Goal: Task Accomplishment & Management: Complete application form

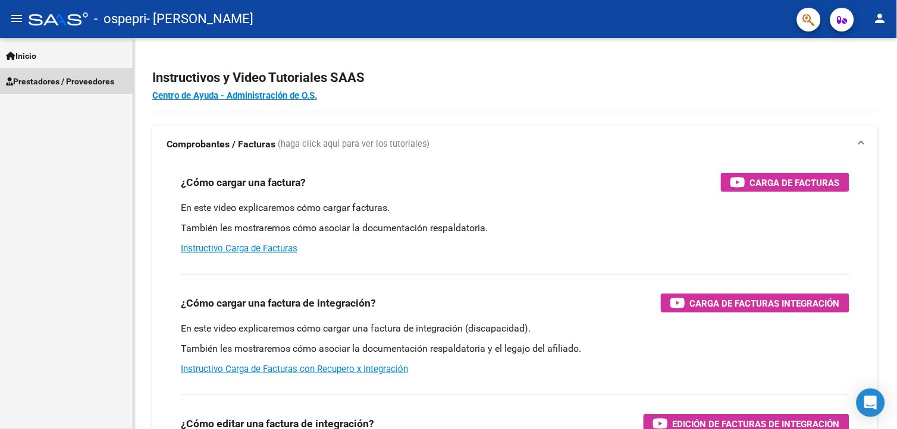
click at [44, 81] on span "Prestadores / Proveedores" at bounding box center [60, 81] width 108 height 13
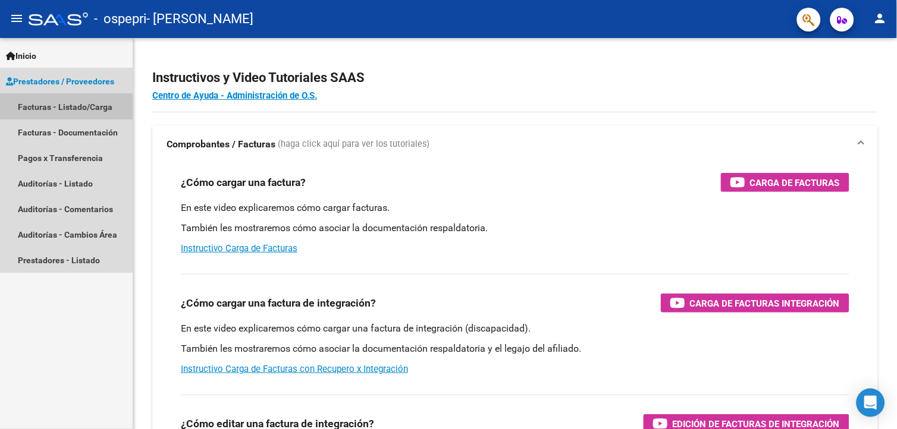
click at [48, 113] on link "Facturas - Listado/Carga" at bounding box center [66, 107] width 133 height 26
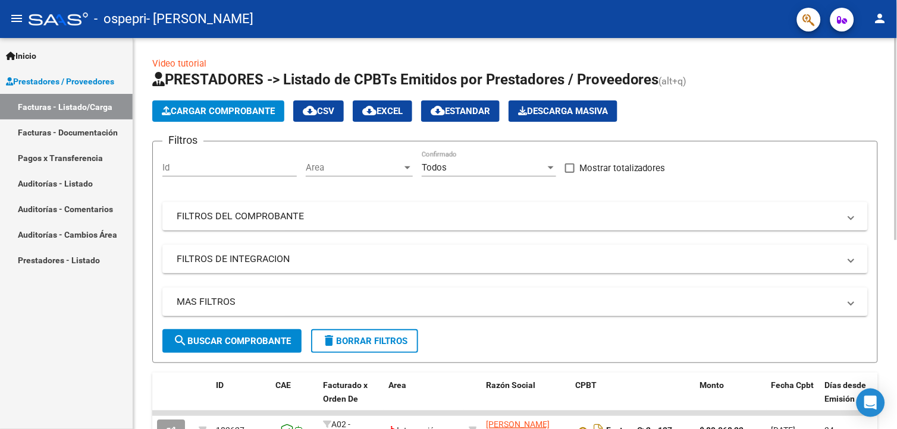
click at [181, 114] on span "Cargar Comprobante" at bounding box center [218, 111] width 113 height 11
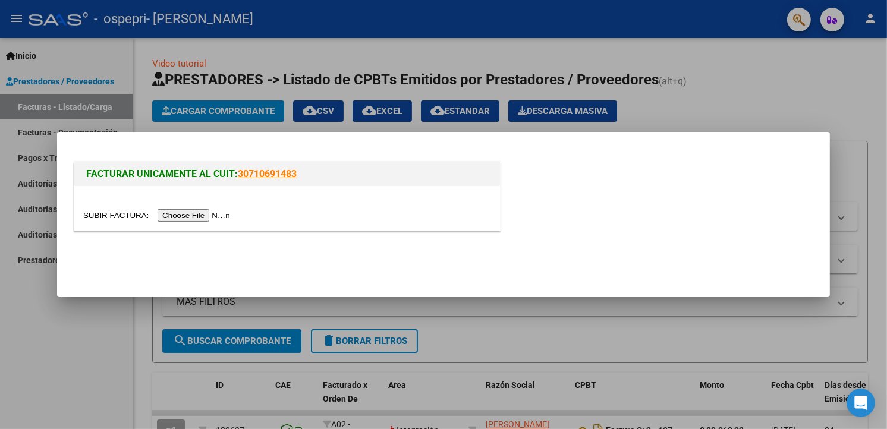
click at [198, 216] on input "file" at bounding box center [158, 215] width 150 height 12
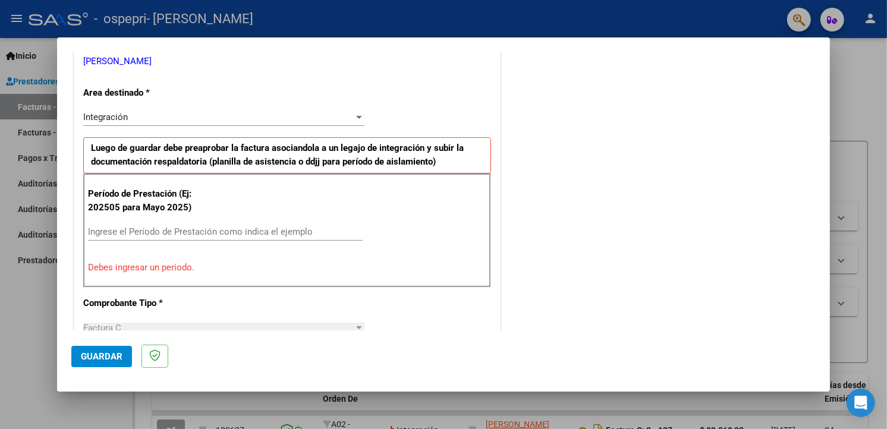
scroll to position [243, 0]
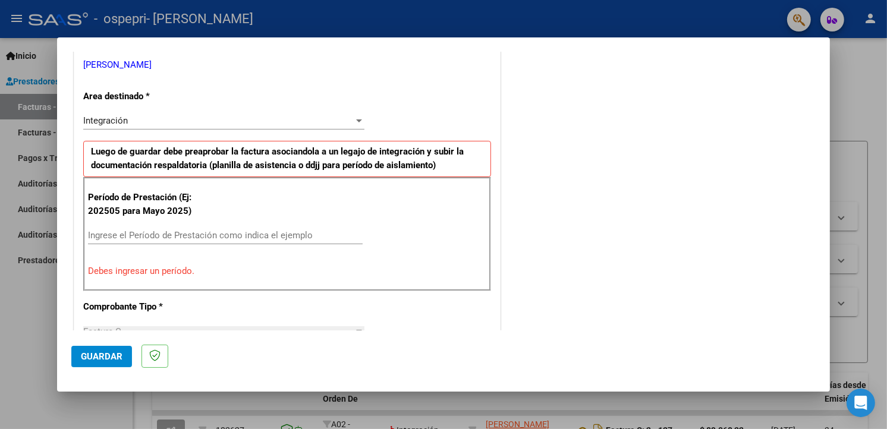
click at [119, 234] on input "Ingrese el Período de Prestación como indica el ejemplo" at bounding box center [225, 235] width 275 height 11
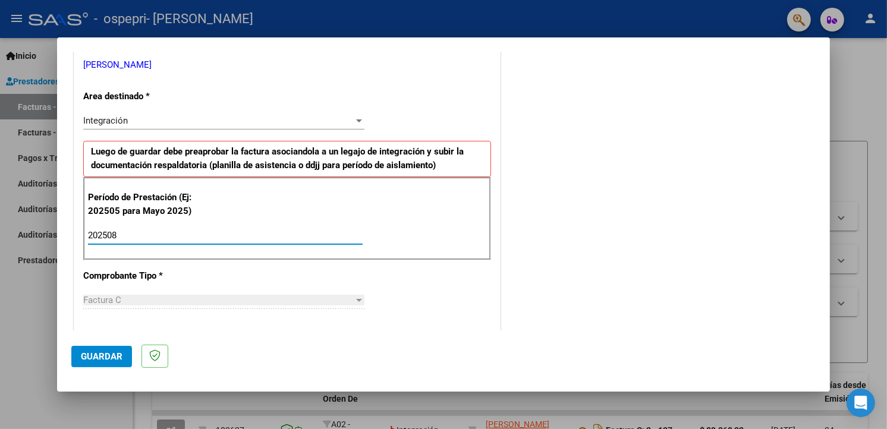
type input "202508"
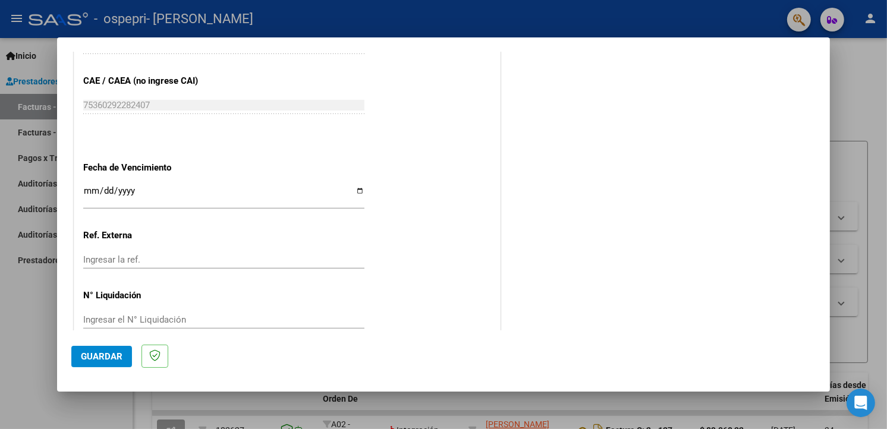
scroll to position [767, 0]
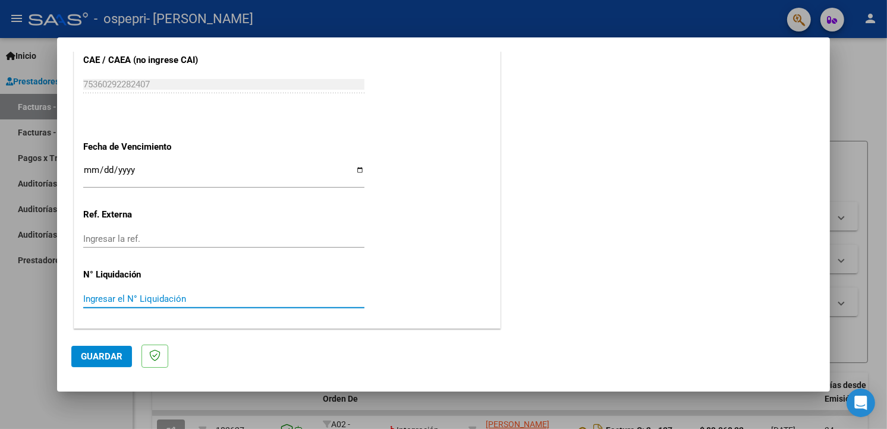
click at [129, 299] on input "Ingresar el N° Liquidación" at bounding box center [223, 299] width 281 height 11
type input "272636"
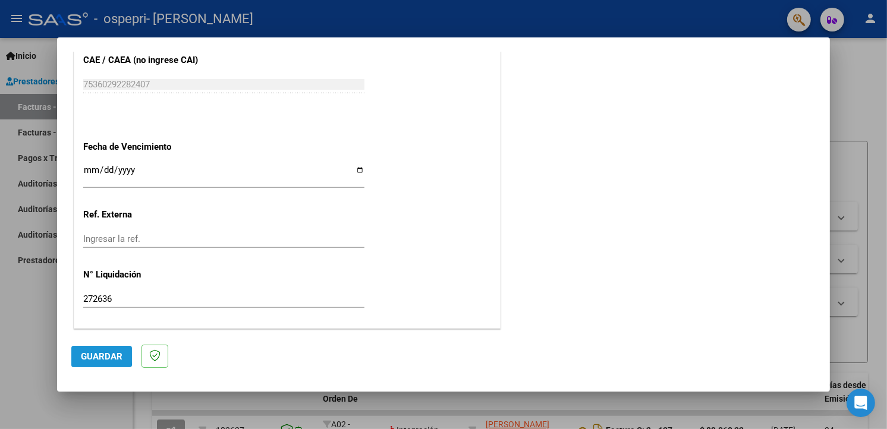
click at [81, 355] on span "Guardar" at bounding box center [102, 356] width 42 height 11
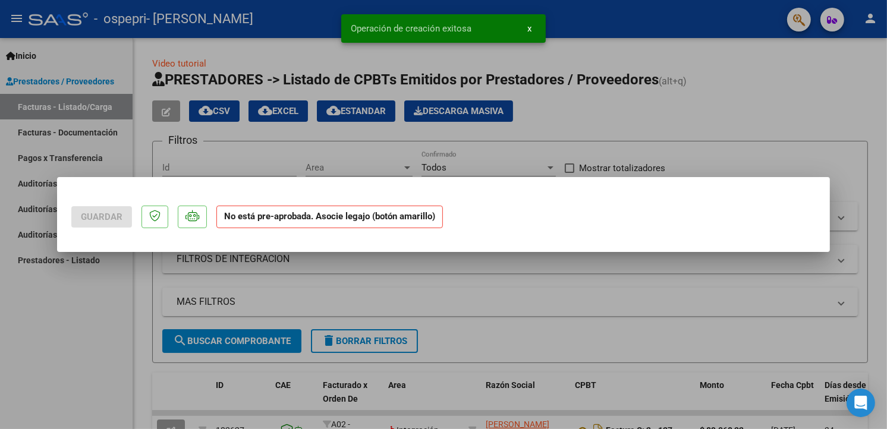
scroll to position [0, 0]
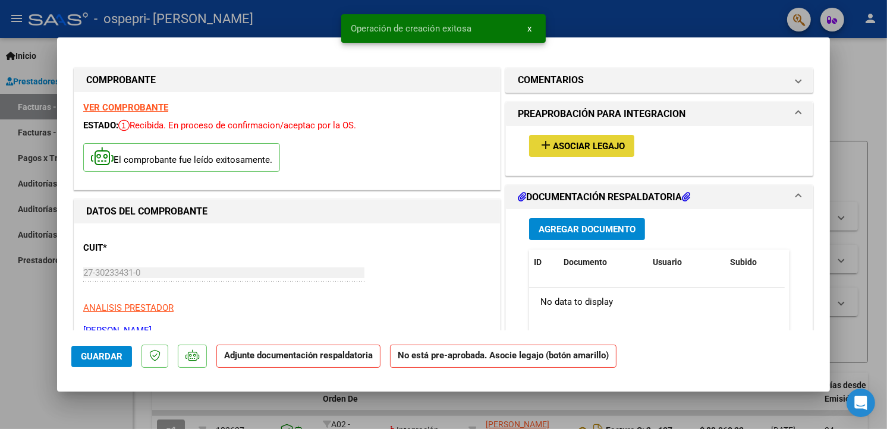
click at [596, 144] on span "Asociar Legajo" at bounding box center [589, 146] width 72 height 11
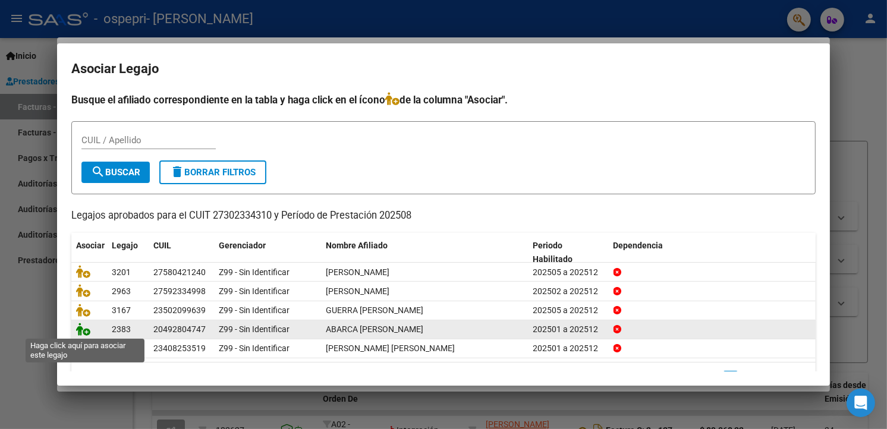
click at [84, 331] on icon at bounding box center [83, 329] width 14 height 13
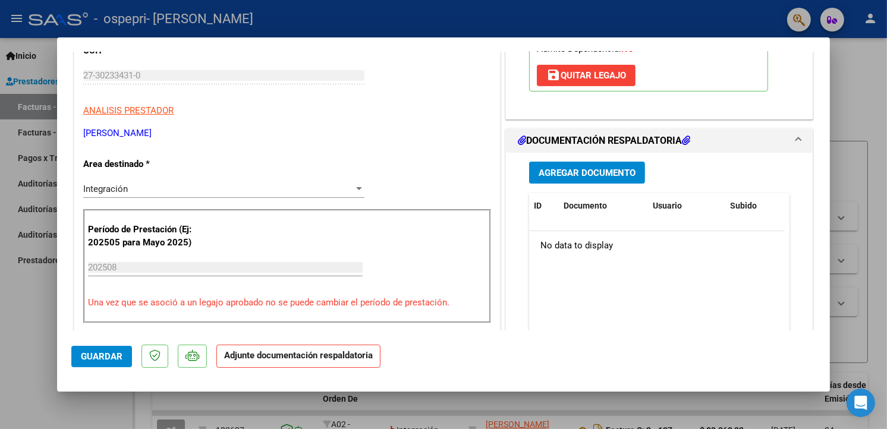
scroll to position [203, 0]
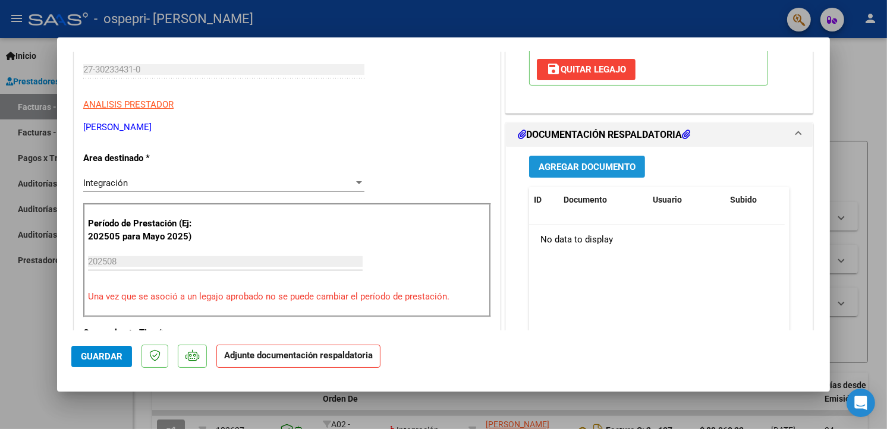
click at [628, 166] on span "Agregar Documento" at bounding box center [587, 167] width 97 height 11
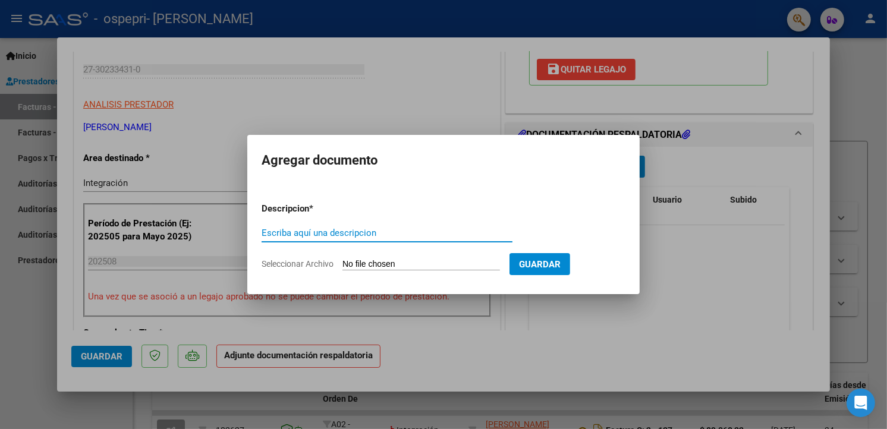
click at [357, 232] on input "Escriba aquí una descripcion" at bounding box center [387, 233] width 251 height 11
type input "Planilla de asistencia"
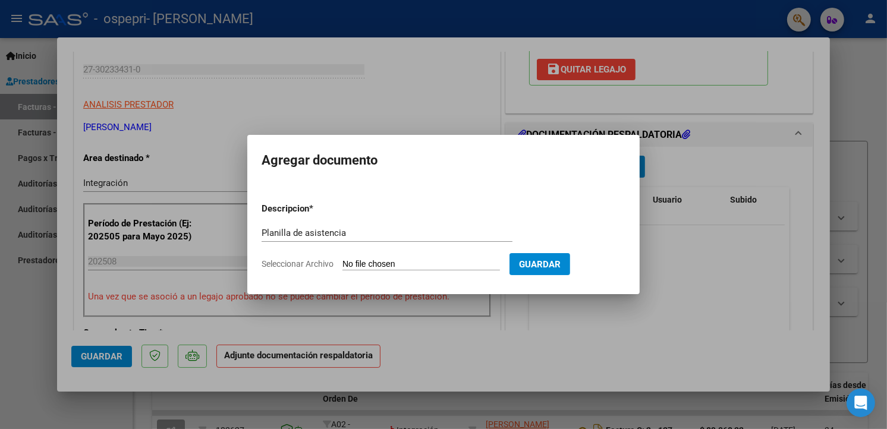
click at [419, 264] on input "Seleccionar Archivo" at bounding box center [421, 264] width 158 height 11
type input "C:\fakepath\PDF Scanner [DATE] 9.33.26.pdf"
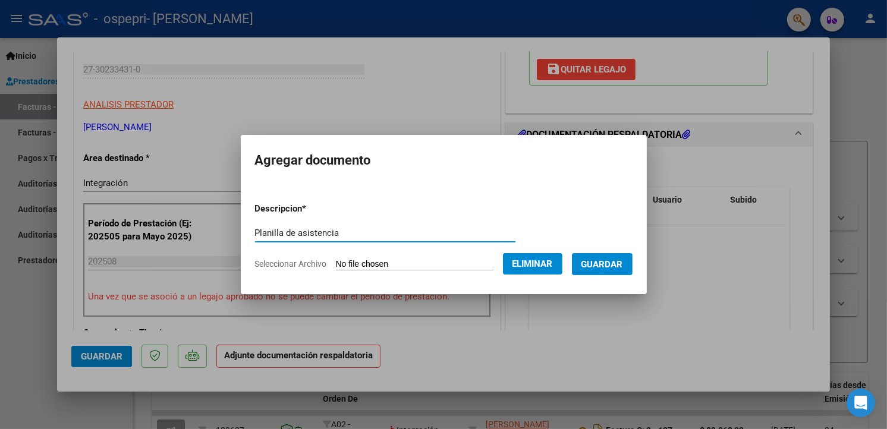
click at [330, 232] on input "Planilla de asistencia" at bounding box center [385, 233] width 260 height 11
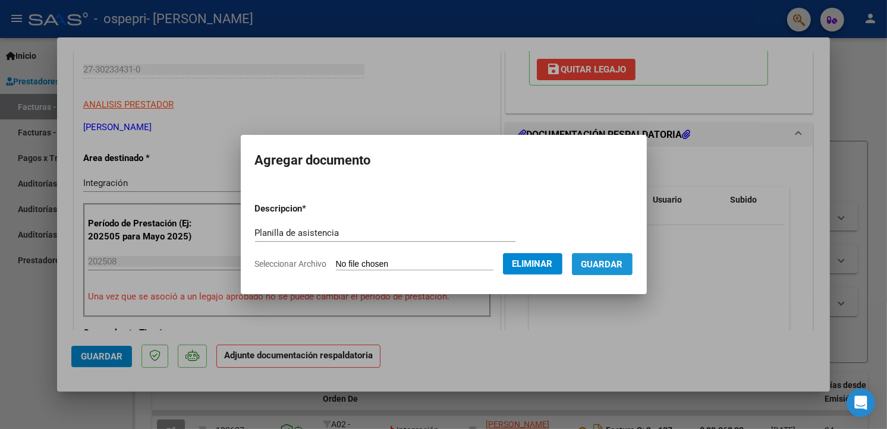
click at [596, 266] on span "Guardar" at bounding box center [602, 264] width 42 height 11
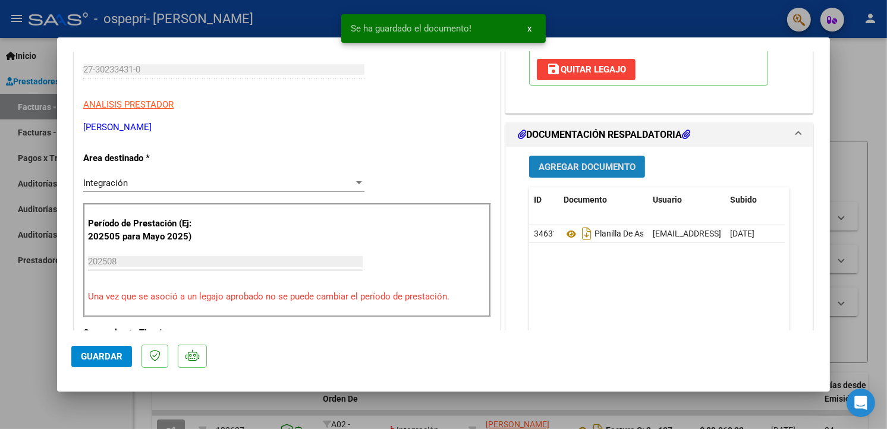
click at [622, 169] on span "Agregar Documento" at bounding box center [587, 167] width 97 height 11
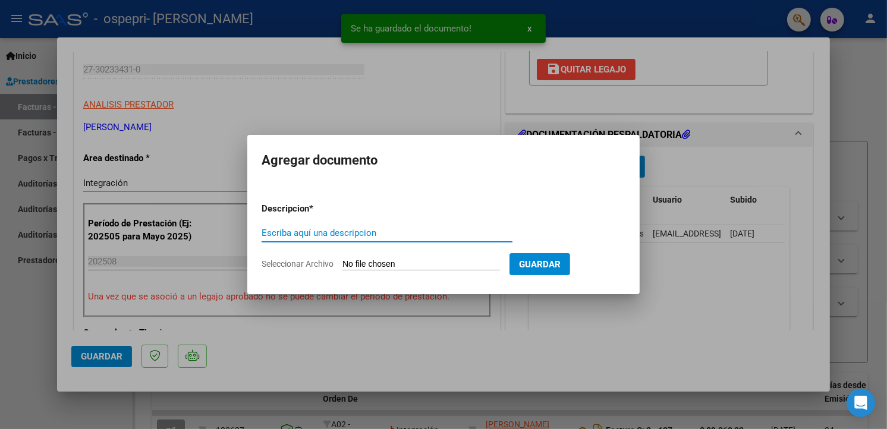
click at [345, 235] on input "Escriba aquí una descripcion" at bounding box center [387, 233] width 251 height 11
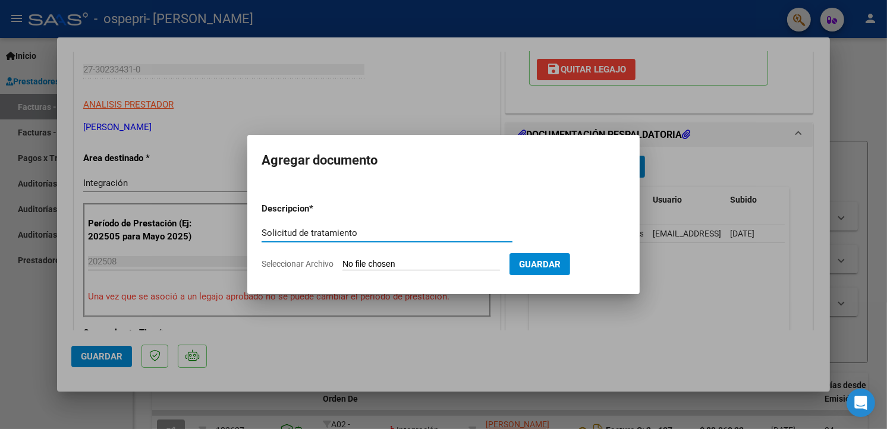
type input "Solicitud de tratamiento"
click at [372, 262] on input "Seleccionar Archivo" at bounding box center [421, 264] width 158 height 11
type input "C:\fakepath\nota osp [PERSON_NAME].pdf"
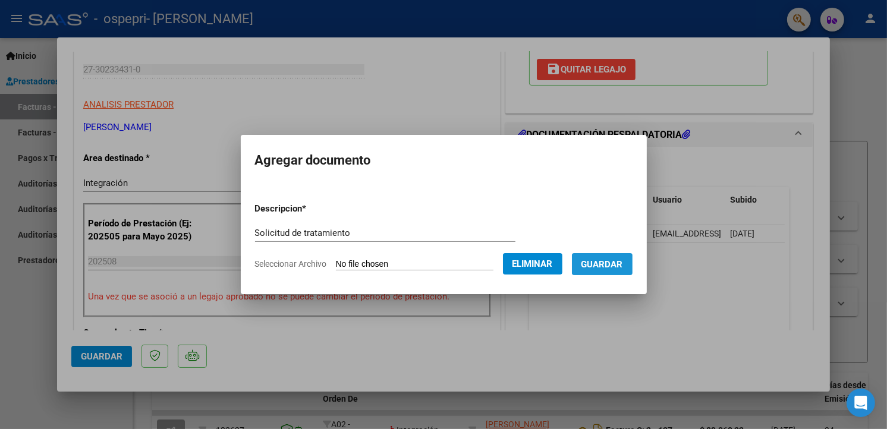
click at [598, 269] on span "Guardar" at bounding box center [602, 264] width 42 height 11
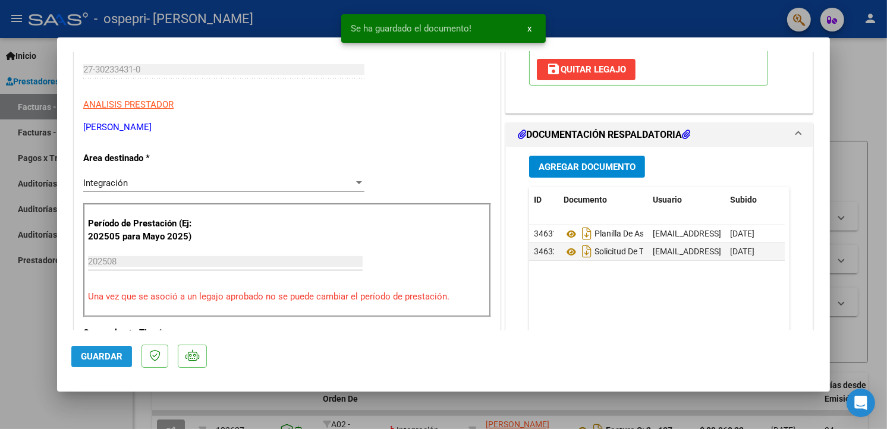
click at [96, 363] on button "Guardar" at bounding box center [101, 356] width 61 height 21
click at [700, 15] on div at bounding box center [443, 214] width 887 height 429
type input "$ 0,00"
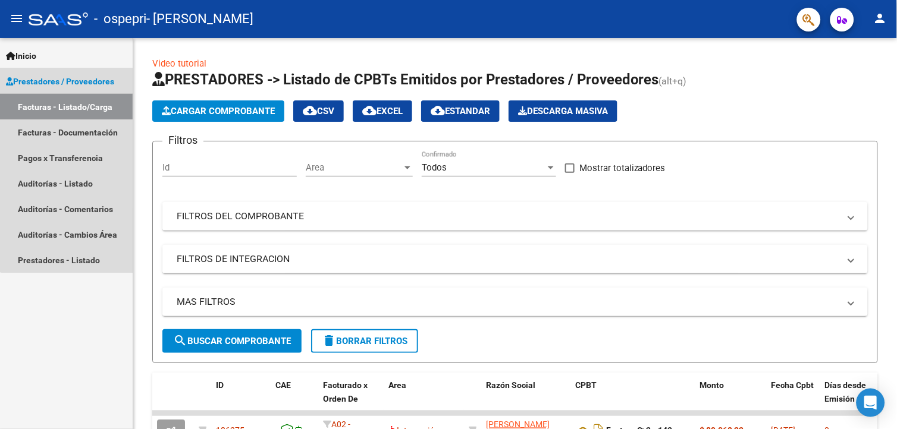
click at [89, 100] on link "Facturas - Listado/Carga" at bounding box center [66, 107] width 133 height 26
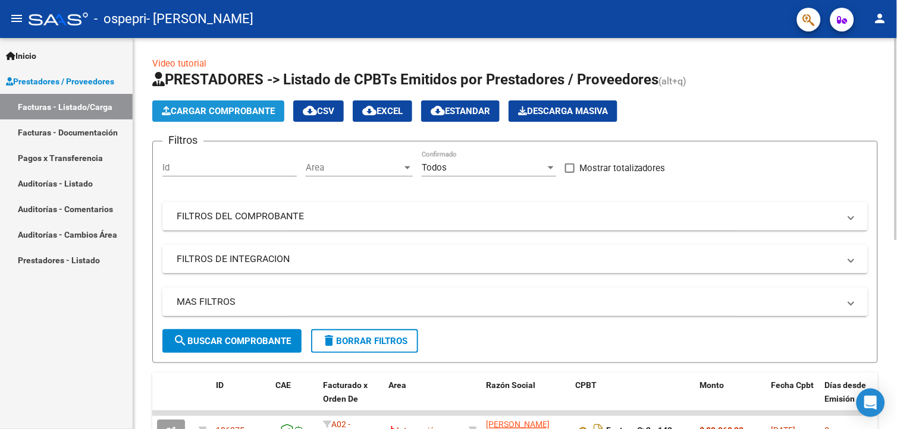
click at [182, 119] on button "Cargar Comprobante" at bounding box center [218, 110] width 132 height 21
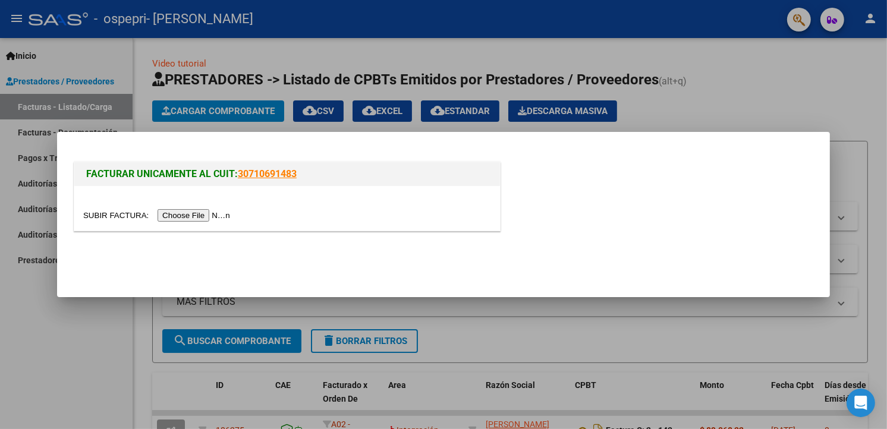
click at [175, 213] on input "file" at bounding box center [158, 215] width 150 height 12
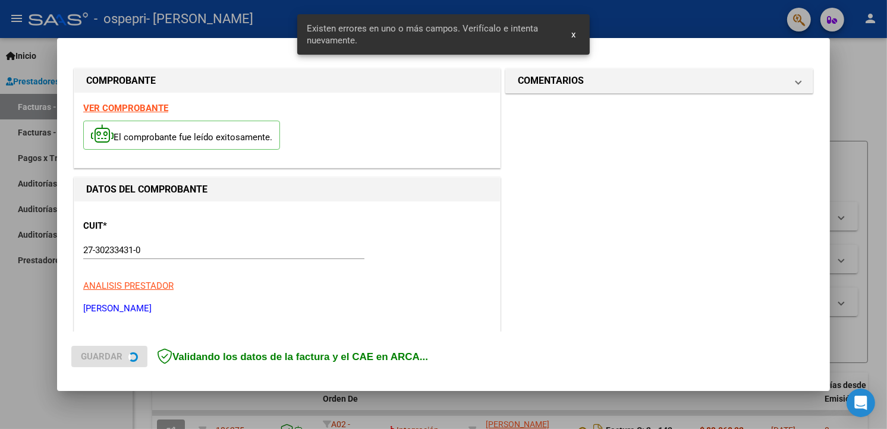
scroll to position [275, 0]
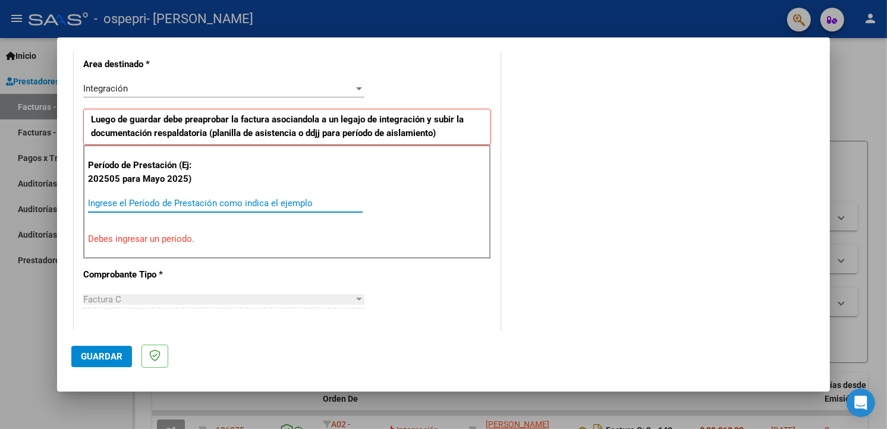
click at [176, 203] on input "Ingrese el Período de Prestación como indica el ejemplo" at bounding box center [225, 203] width 275 height 11
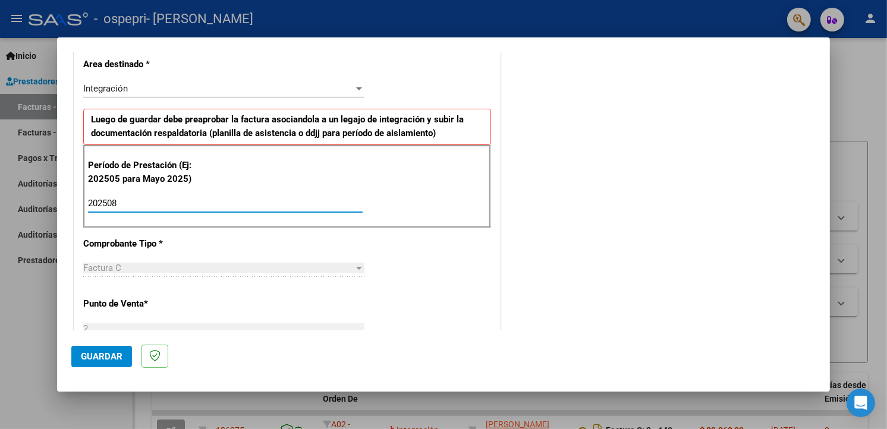
type input "202508"
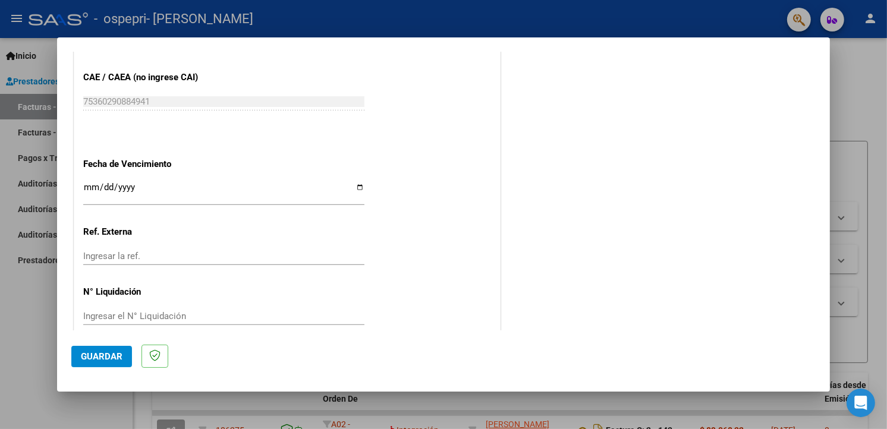
scroll to position [767, 0]
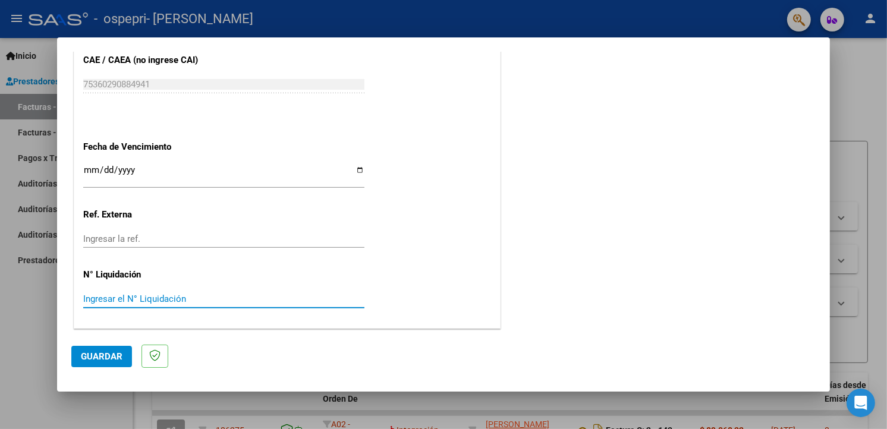
click at [102, 300] on input "Ingresar el N° Liquidación" at bounding box center [223, 299] width 281 height 11
type input "272634"
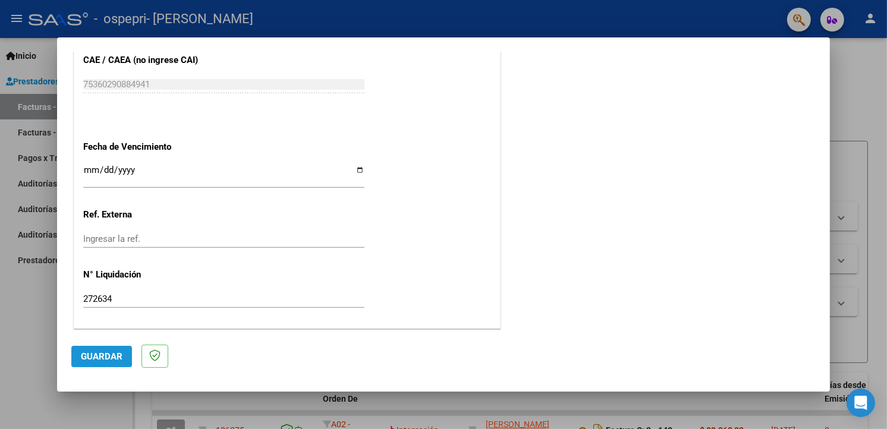
click at [96, 354] on span "Guardar" at bounding box center [102, 356] width 42 height 11
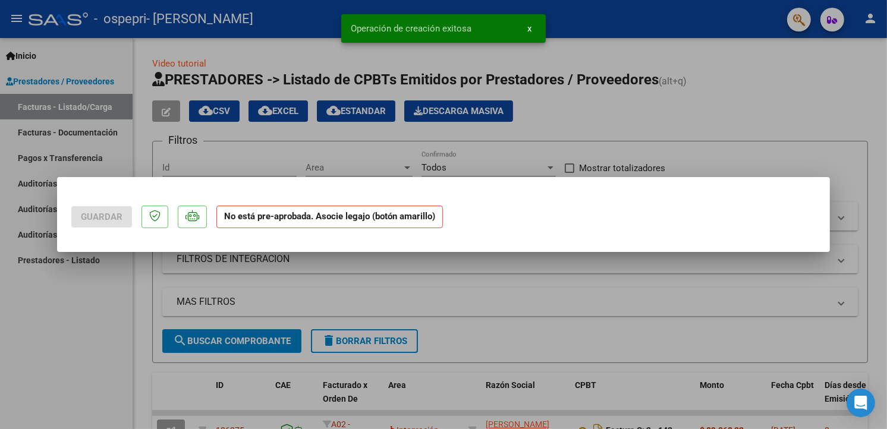
scroll to position [0, 0]
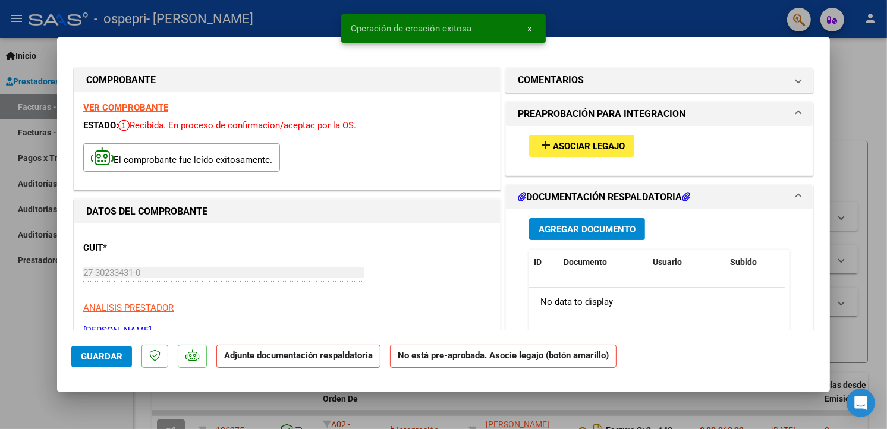
click at [575, 144] on span "Asociar Legajo" at bounding box center [589, 146] width 72 height 11
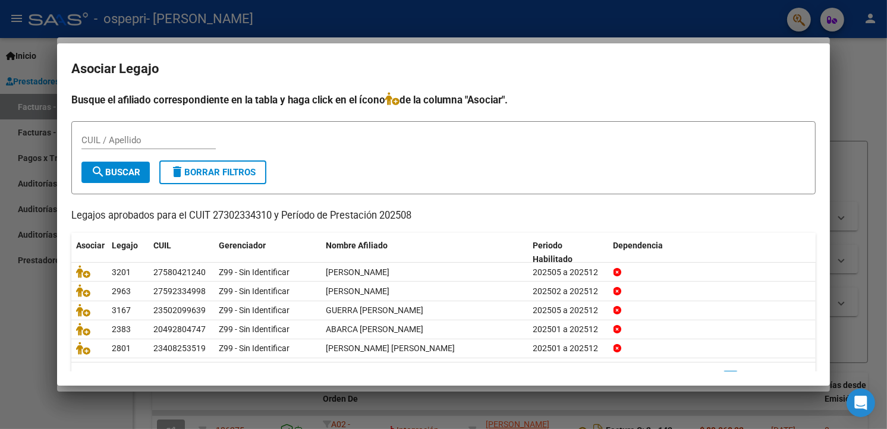
scroll to position [30, 0]
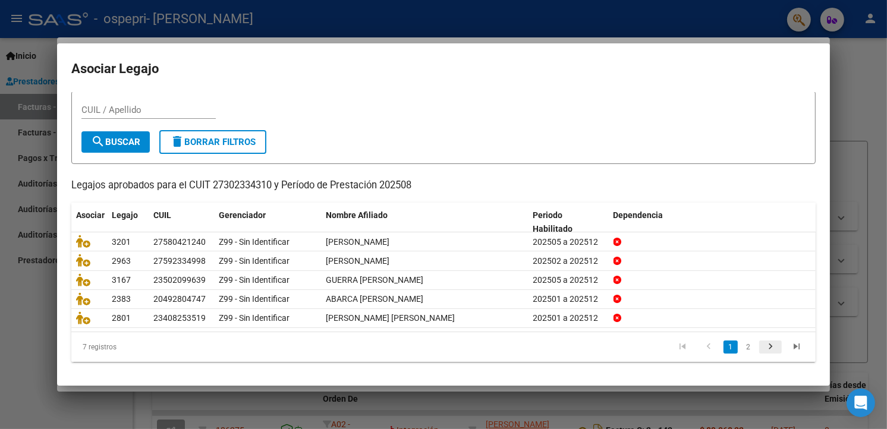
click at [763, 346] on icon "go to next page" at bounding box center [770, 348] width 15 height 14
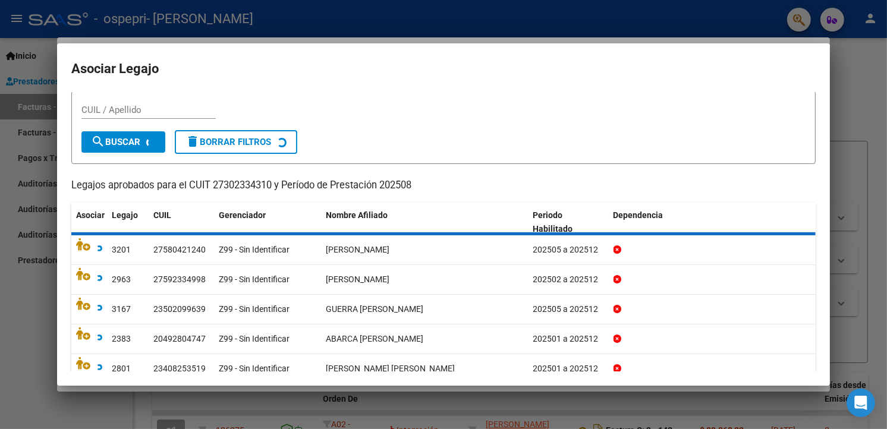
scroll to position [0, 0]
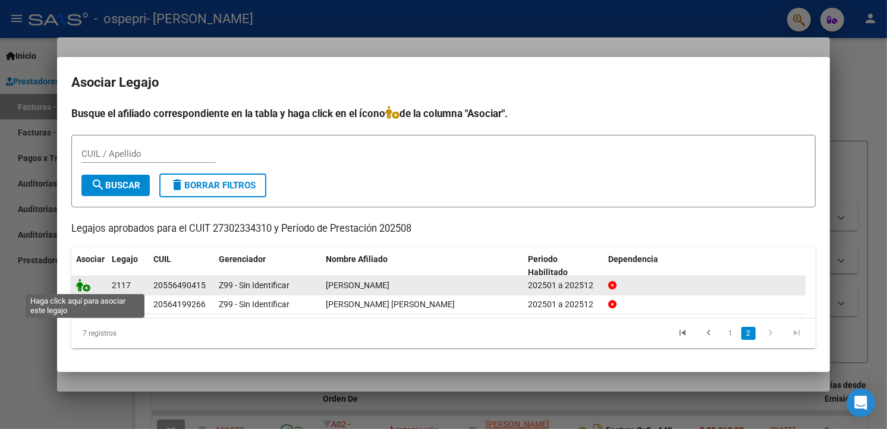
click at [84, 288] on icon at bounding box center [83, 285] width 14 height 13
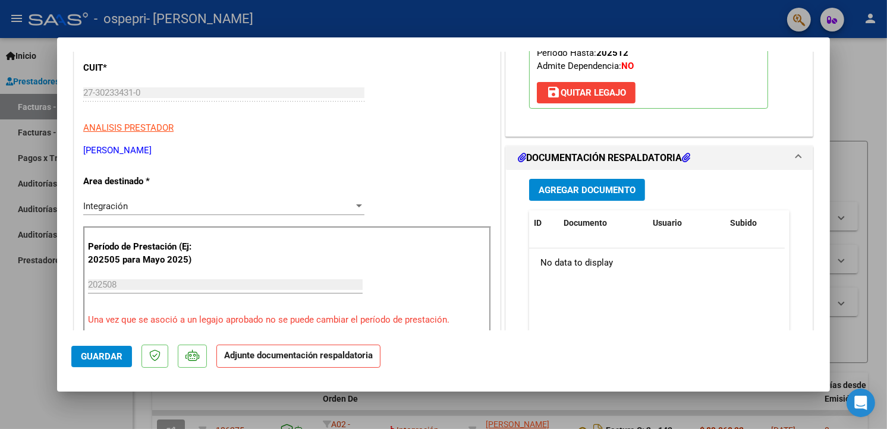
scroll to position [248, 0]
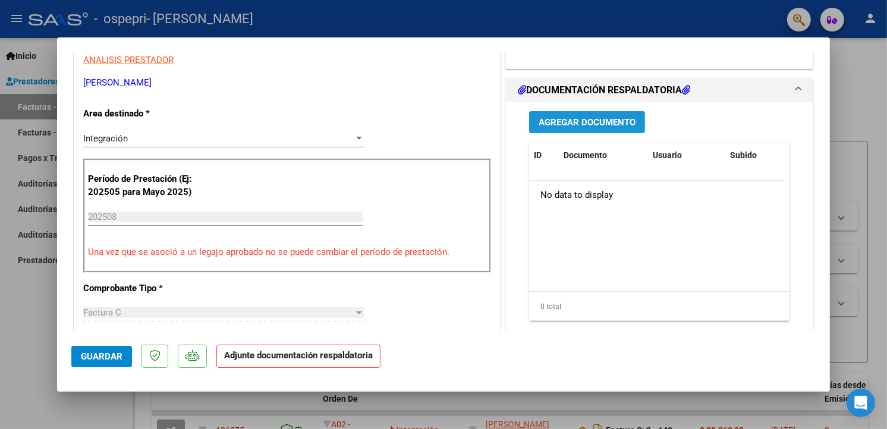
click at [624, 117] on span "Agregar Documento" at bounding box center [587, 122] width 97 height 11
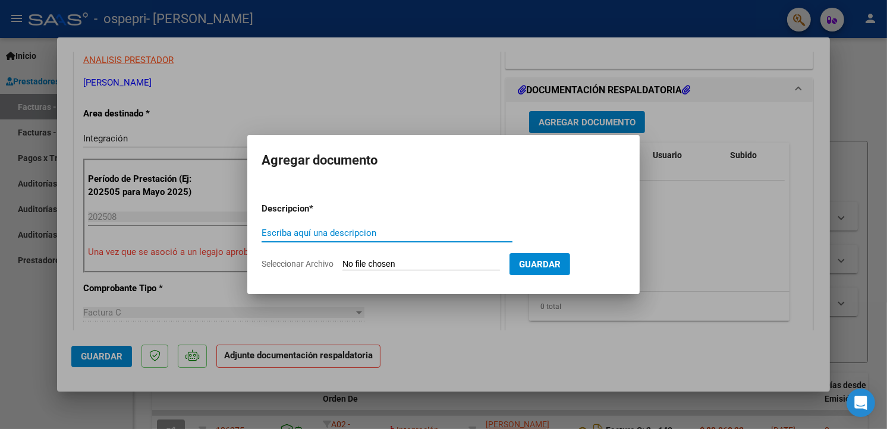
click at [345, 236] on input "Escriba aquí una descripcion" at bounding box center [387, 233] width 251 height 11
type input "Planilla de asistencia"
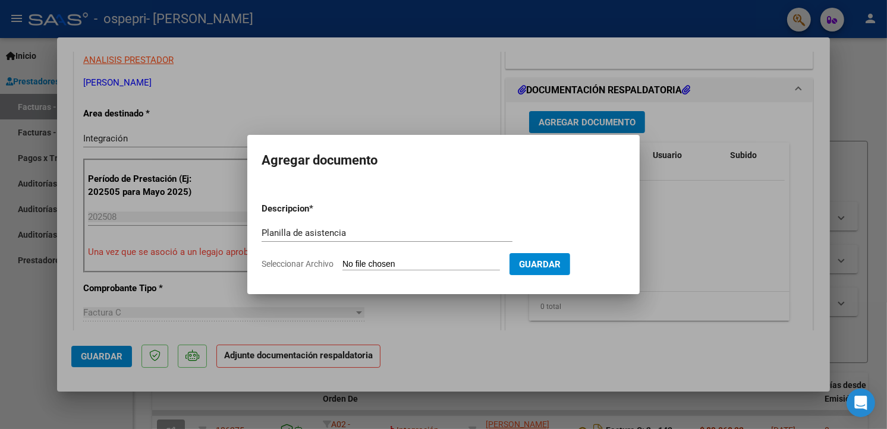
click at [432, 266] on input "Seleccionar Archivo" at bounding box center [421, 264] width 158 height 11
type input "C:\fakepath\PDF Scanner [DATE] 9.41.35.pdf"
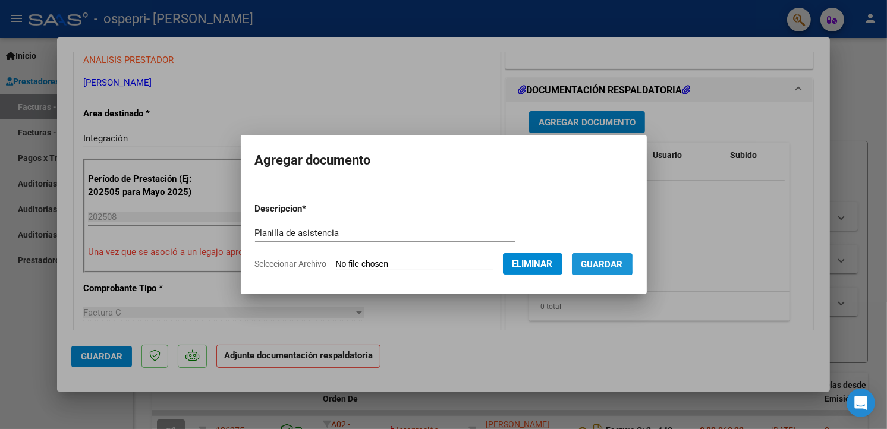
click at [581, 264] on span "Guardar" at bounding box center [602, 264] width 42 height 11
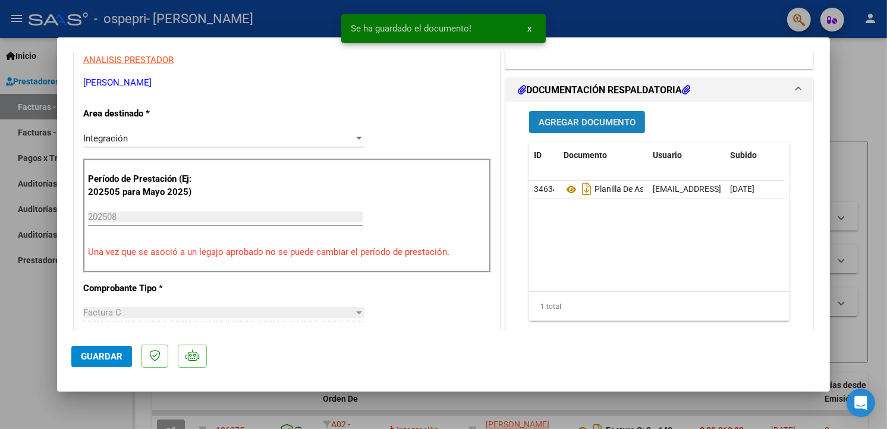
click at [589, 127] on span "Agregar Documento" at bounding box center [587, 122] width 97 height 11
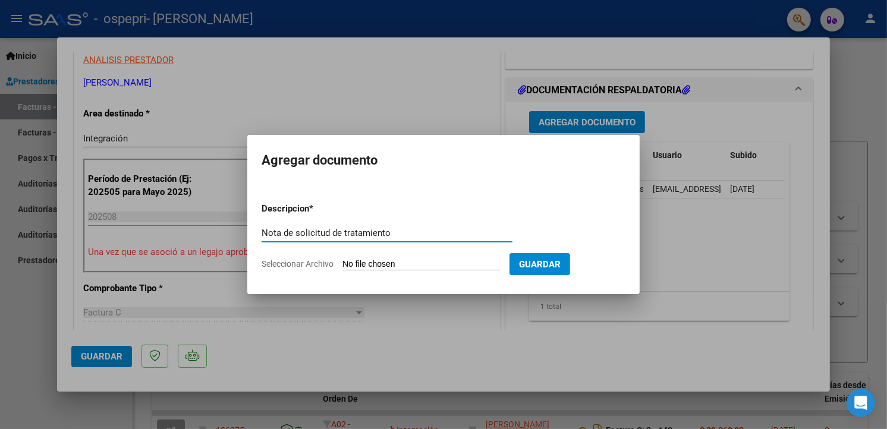
type input "Nota de solicitud de tratamiento"
click at [348, 260] on input "Seleccionar Archivo" at bounding box center [421, 264] width 158 height 11
type input "C:\fakepath\nota osp Benja.pdf"
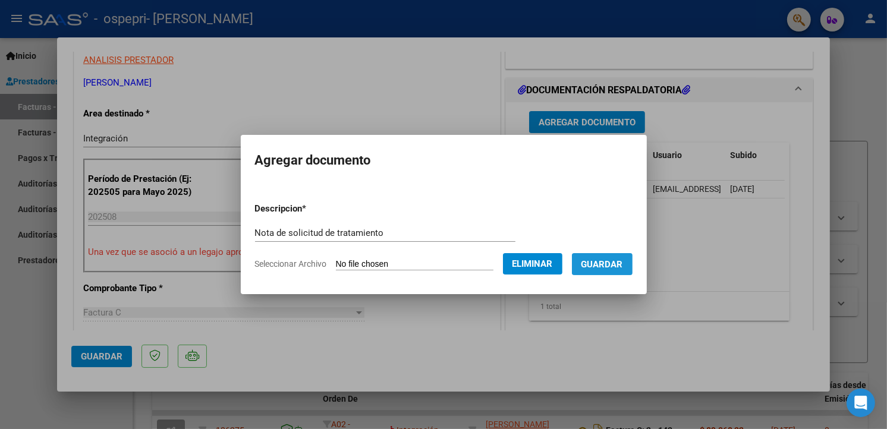
click at [605, 259] on span "Guardar" at bounding box center [602, 264] width 42 height 11
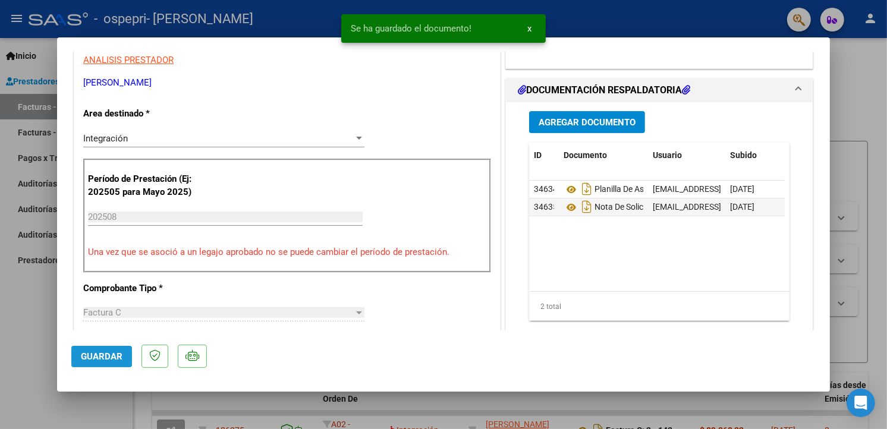
click at [92, 353] on span "Guardar" at bounding box center [102, 356] width 42 height 11
click at [708, 10] on div at bounding box center [443, 214] width 887 height 429
type input "$ 0,00"
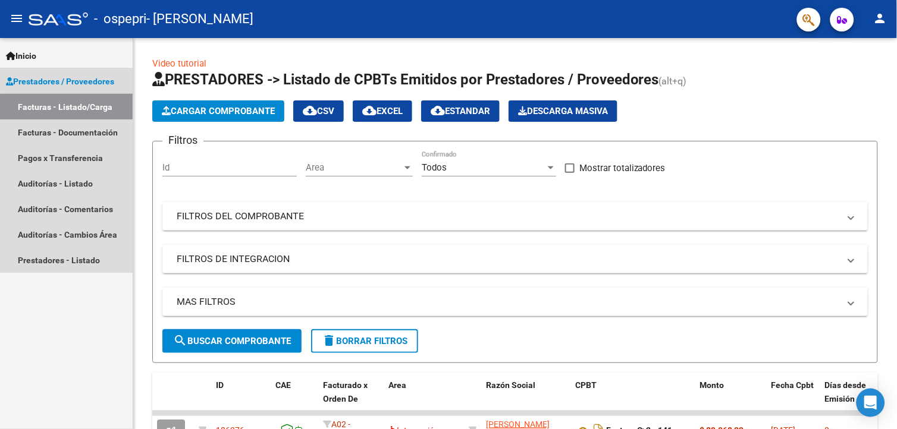
click at [105, 108] on link "Facturas - Listado/Carga" at bounding box center [66, 107] width 133 height 26
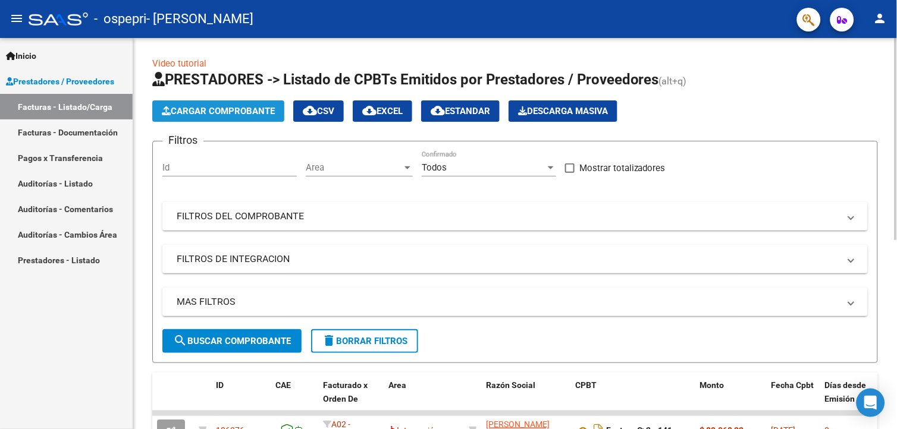
click at [195, 116] on span "Cargar Comprobante" at bounding box center [218, 111] width 113 height 11
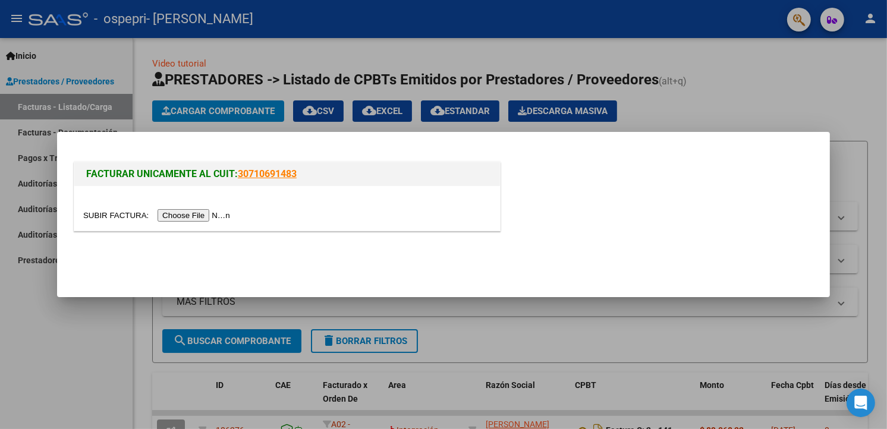
click at [194, 220] on input "file" at bounding box center [158, 215] width 150 height 12
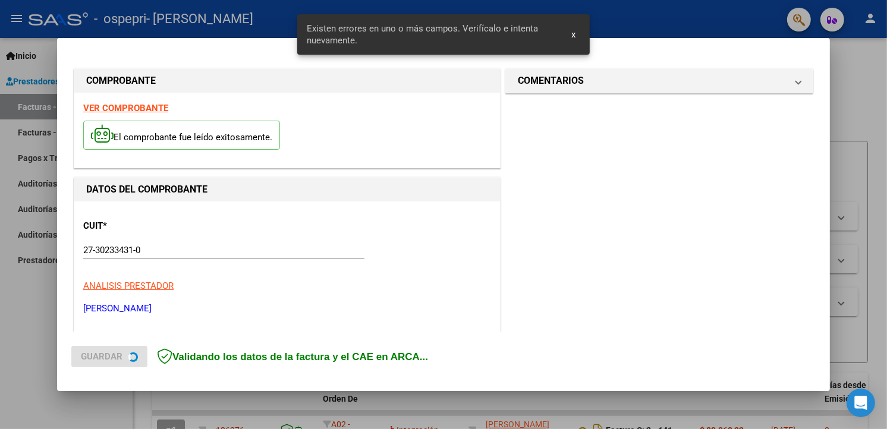
scroll to position [274, 0]
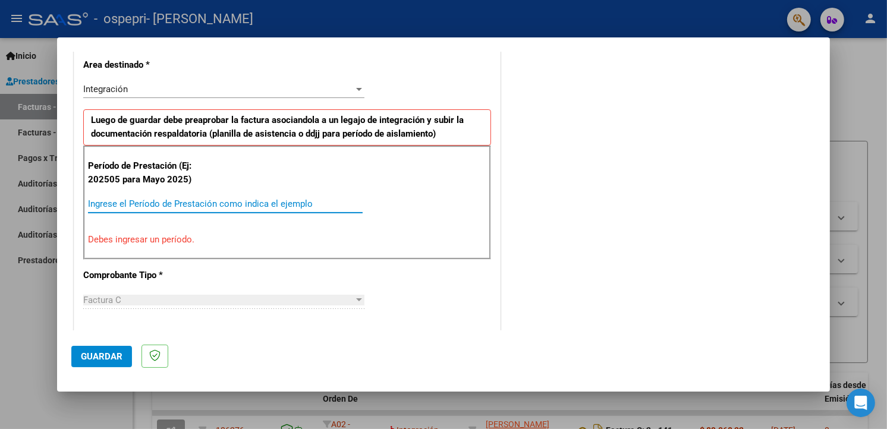
click at [216, 205] on input "Ingrese el Período de Prestación como indica el ejemplo" at bounding box center [225, 204] width 275 height 11
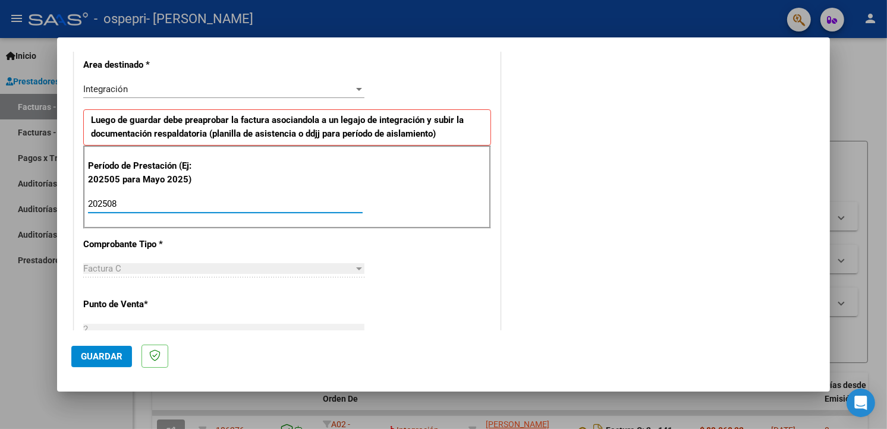
type input "202508"
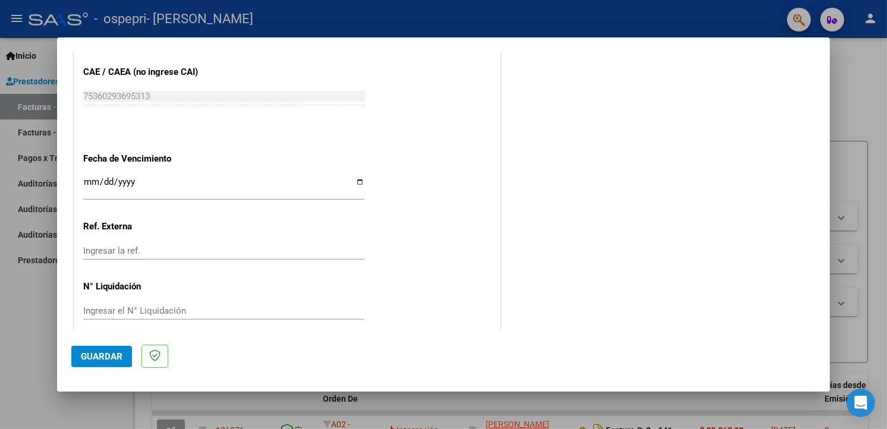
scroll to position [767, 0]
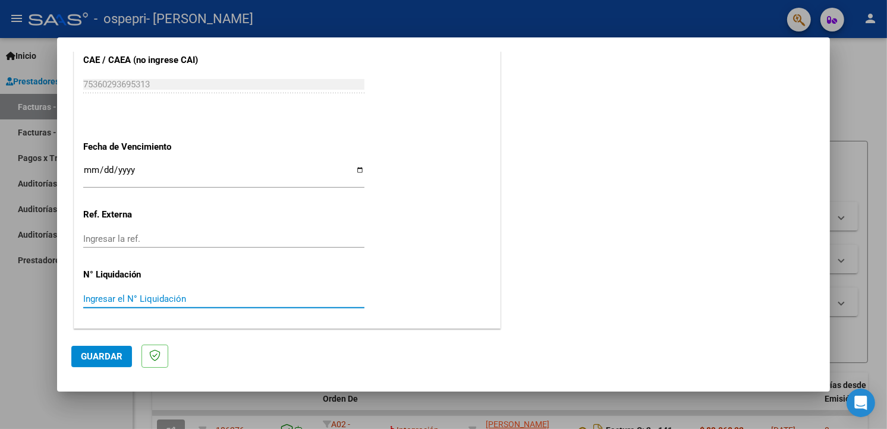
click at [176, 294] on input "Ingresar el N° Liquidación" at bounding box center [223, 299] width 281 height 11
type input "272638"
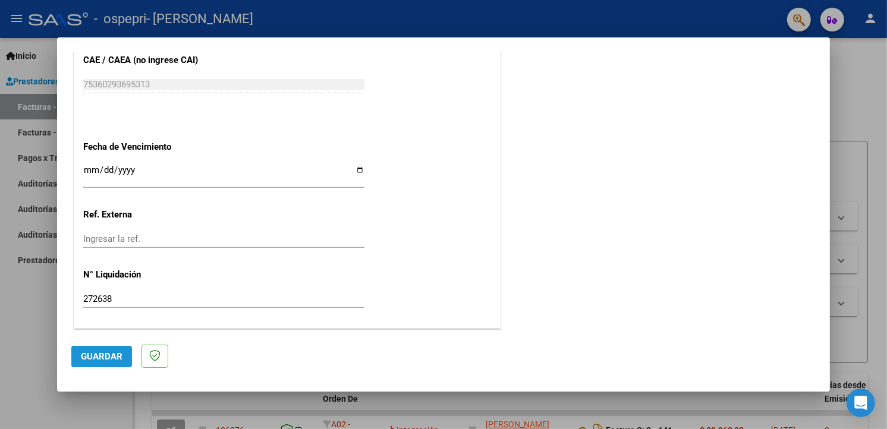
click at [108, 350] on button "Guardar" at bounding box center [101, 356] width 61 height 21
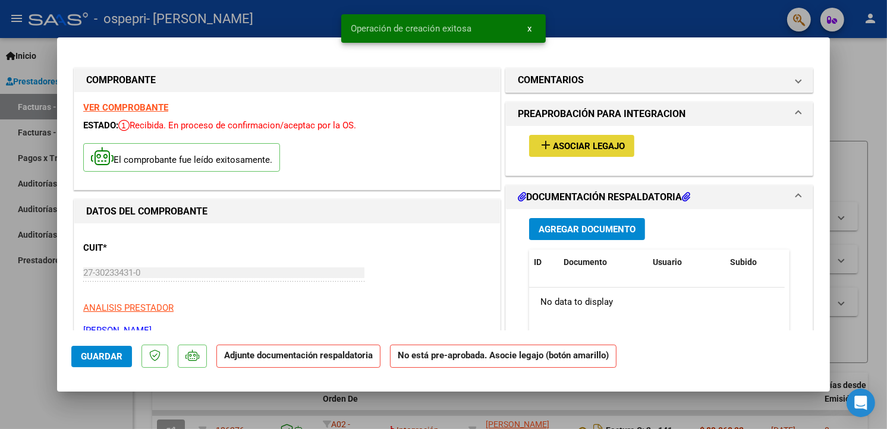
click at [593, 146] on span "Asociar Legajo" at bounding box center [589, 146] width 72 height 11
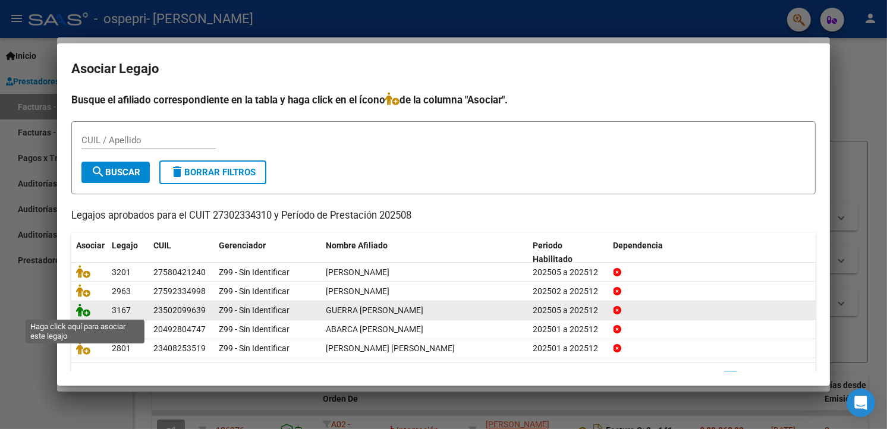
click at [82, 310] on icon at bounding box center [83, 310] width 14 height 13
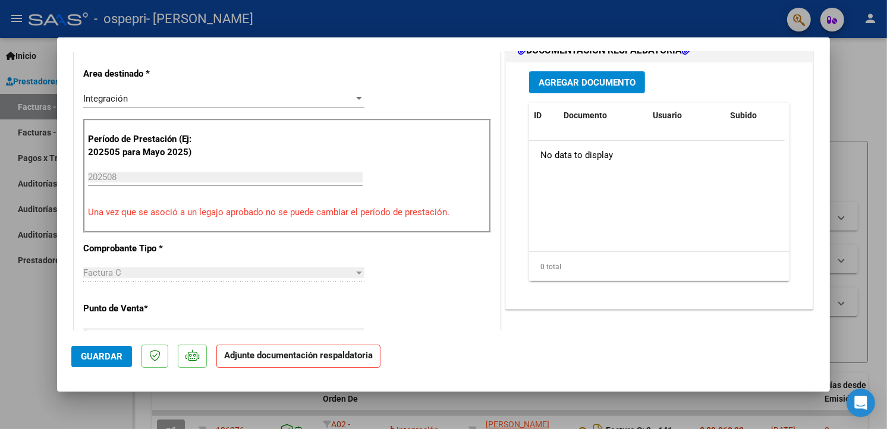
scroll to position [290, 0]
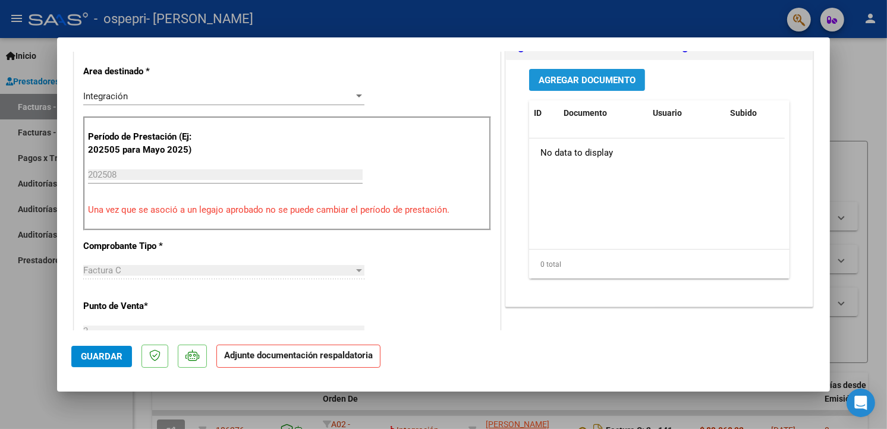
click at [614, 84] on span "Agregar Documento" at bounding box center [587, 80] width 97 height 11
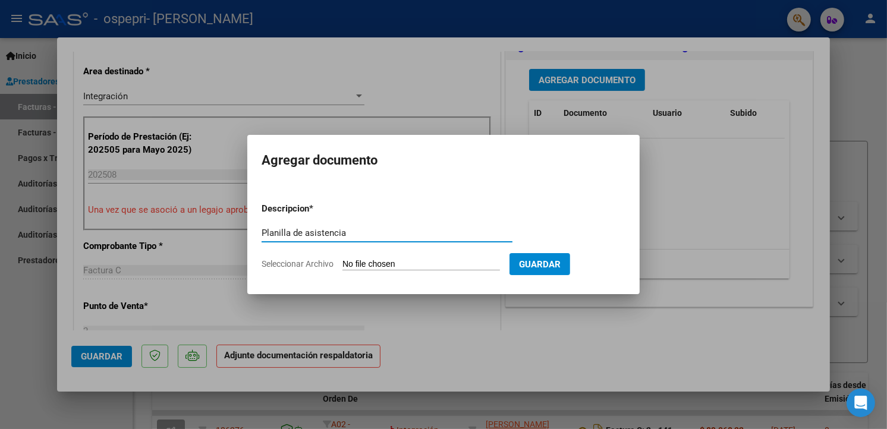
type input "Planilla de asistencia"
click at [379, 266] on input "Seleccionar Archivo" at bounding box center [421, 264] width 158 height 11
type input "C:\fakepath\PDF Scanner [DATE] 9.38.56.pdf"
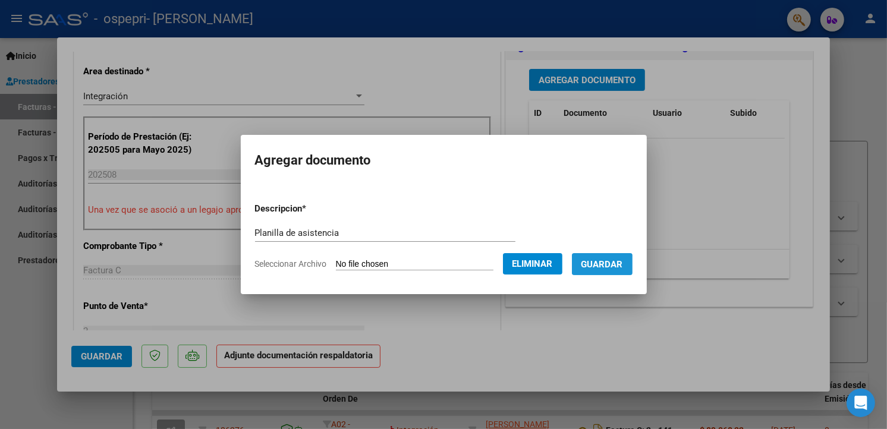
click at [595, 271] on button "Guardar" at bounding box center [602, 264] width 61 height 22
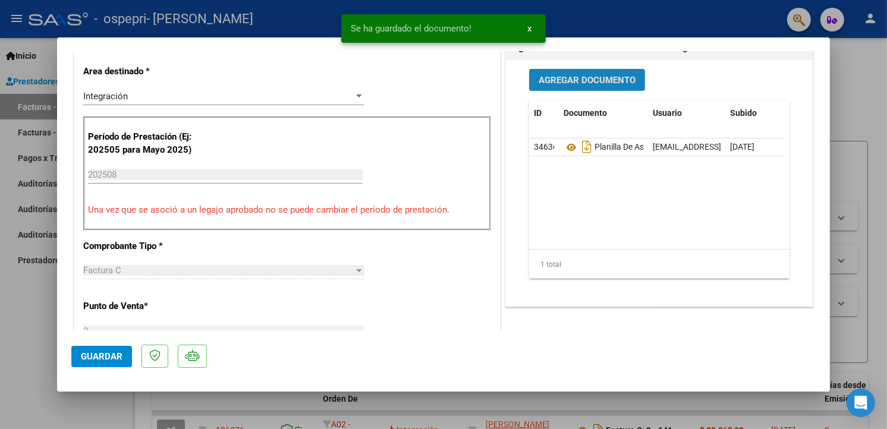
click at [599, 75] on span "Agregar Documento" at bounding box center [587, 80] width 97 height 11
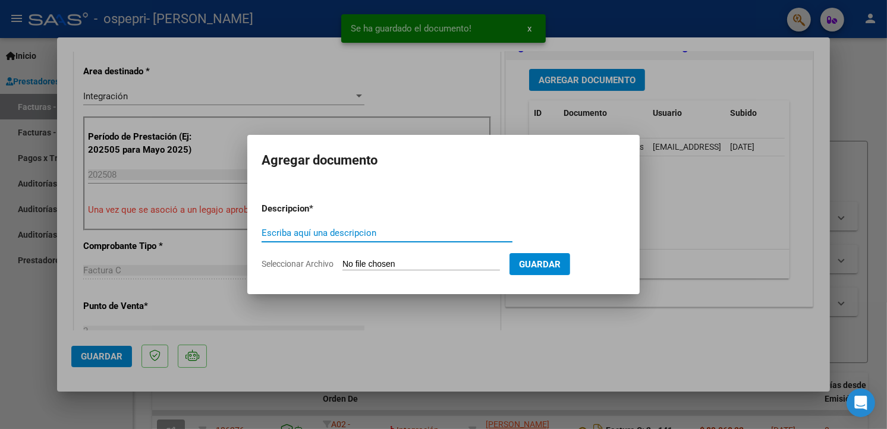
click at [317, 232] on input "Escriba aquí una descripcion" at bounding box center [387, 233] width 251 height 11
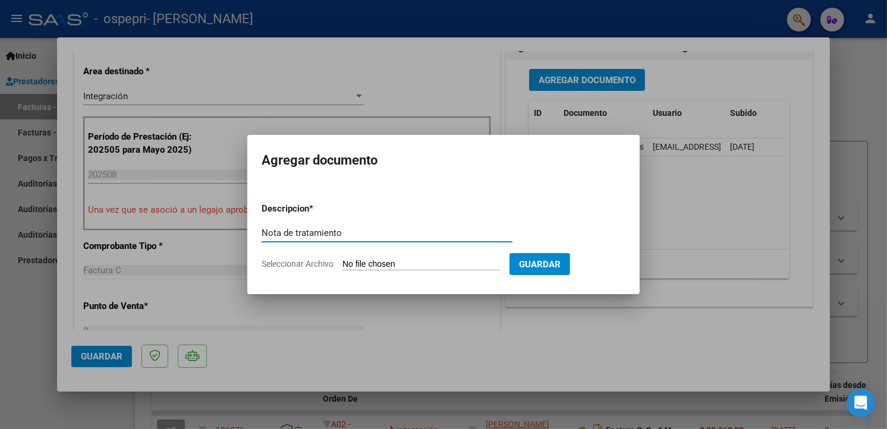
type input "Nota de tratamiento"
click at [397, 262] on input "Seleccionar Archivo" at bounding box center [421, 264] width 158 height 11
type input "C:\fakepath\nota osp Maxi.pdf"
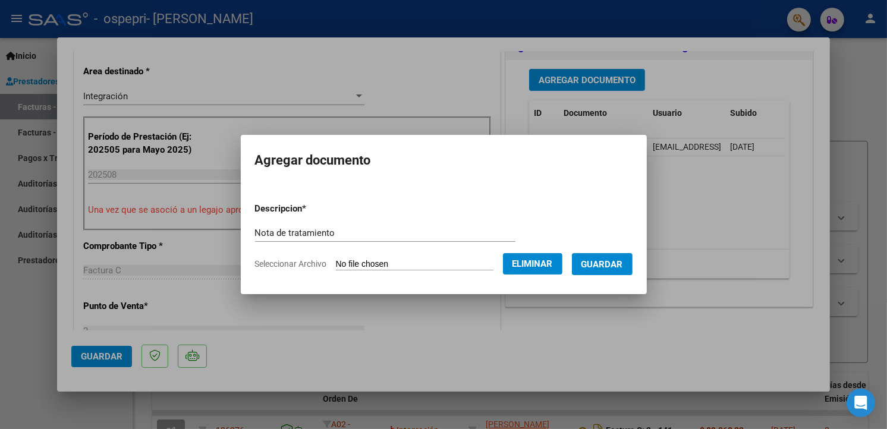
click at [589, 268] on span "Guardar" at bounding box center [602, 264] width 42 height 11
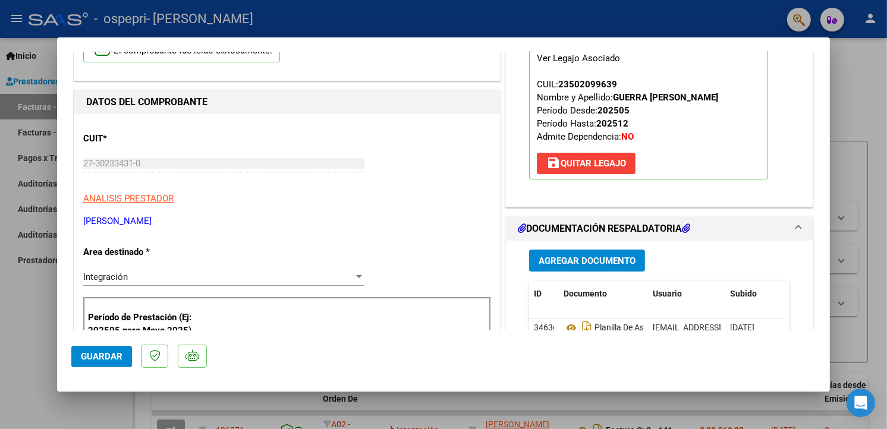
scroll to position [0, 0]
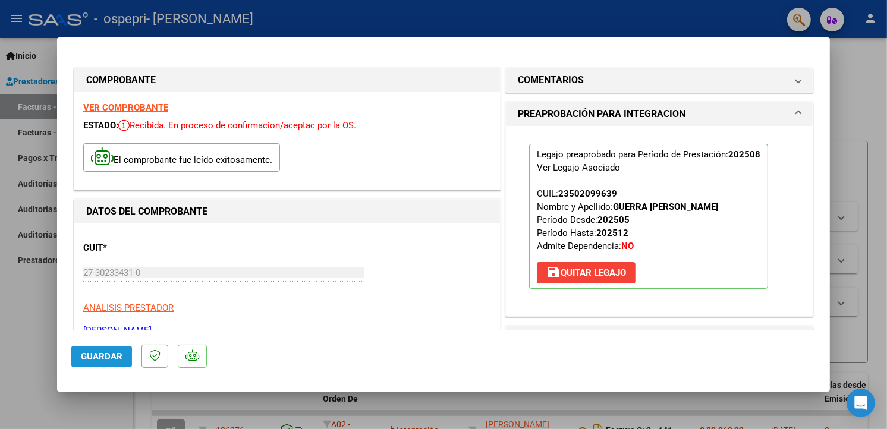
click at [78, 361] on button "Guardar" at bounding box center [101, 356] width 61 height 21
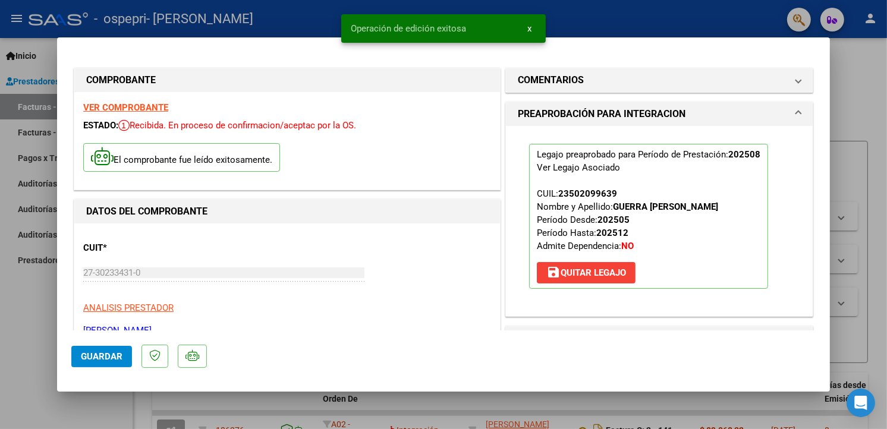
click at [567, 8] on div at bounding box center [443, 214] width 887 height 429
type input "$ 0,00"
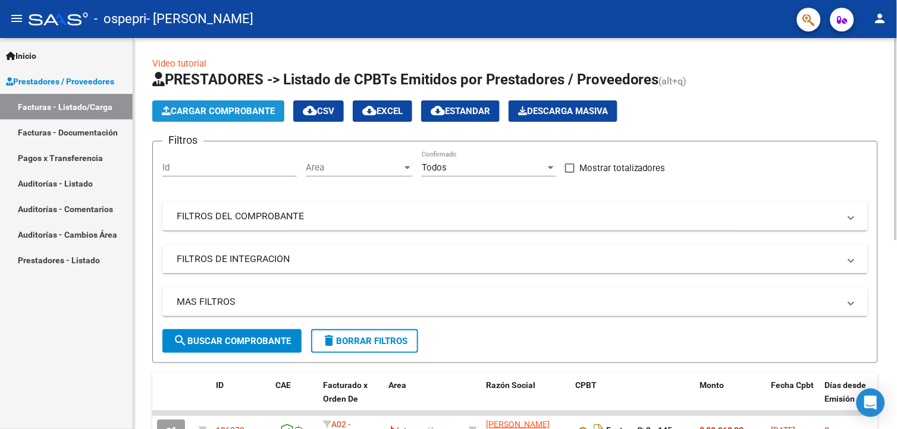
click at [208, 109] on span "Cargar Comprobante" at bounding box center [218, 111] width 113 height 11
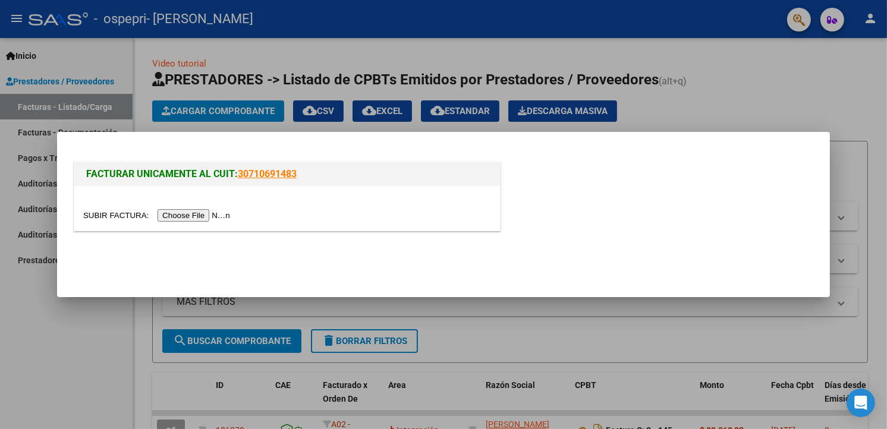
click at [167, 218] on input "file" at bounding box center [158, 215] width 150 height 12
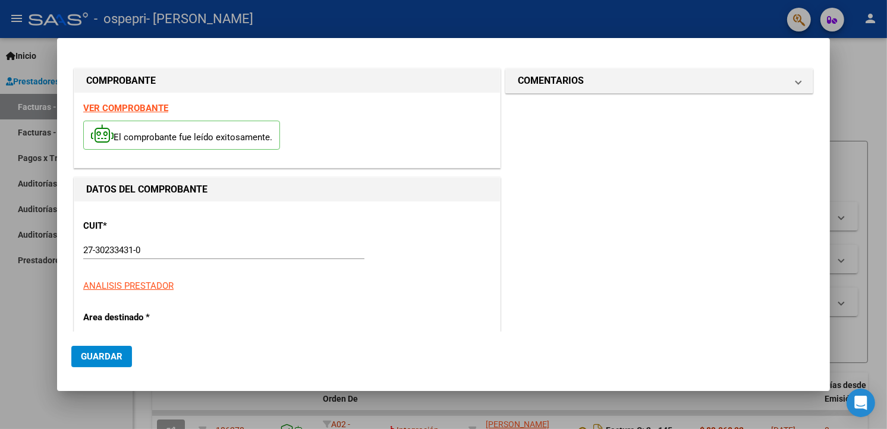
scroll to position [275, 0]
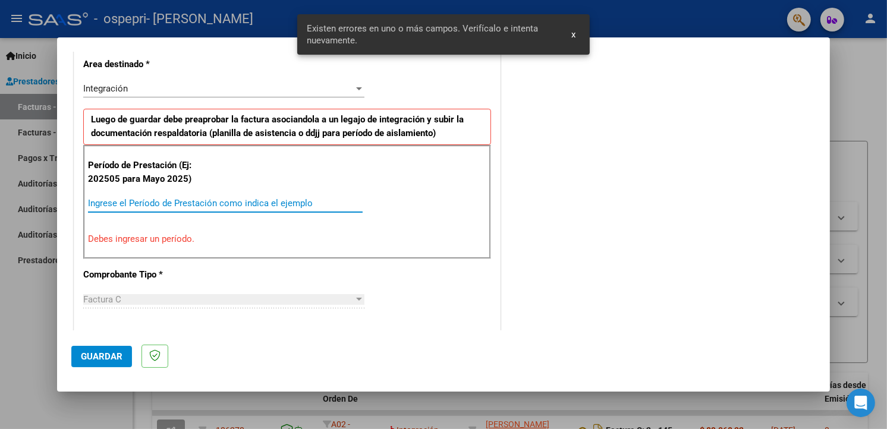
click at [200, 200] on input "Ingrese el Período de Prestación como indica el ejemplo" at bounding box center [225, 203] width 275 height 11
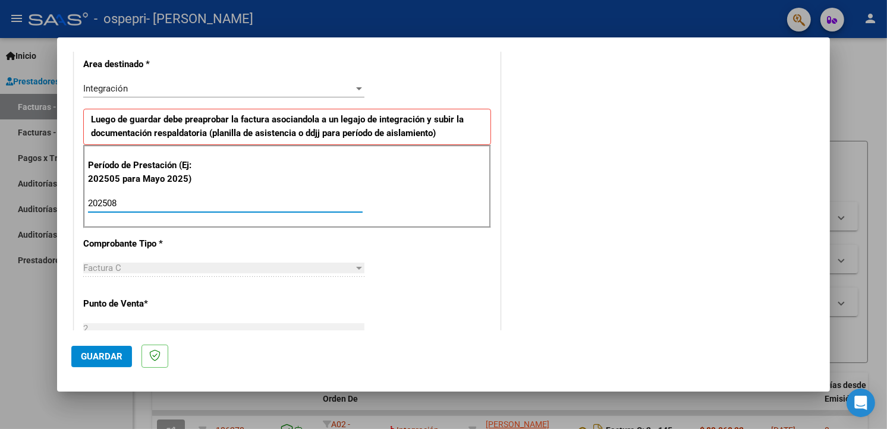
type input "202508"
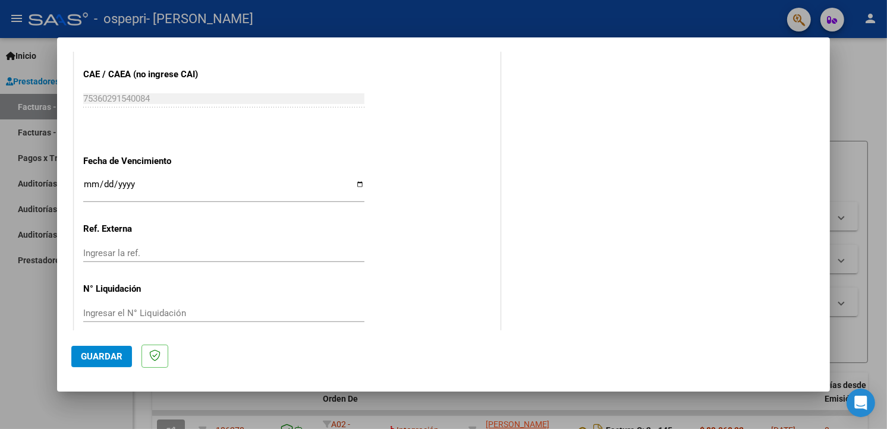
scroll to position [767, 0]
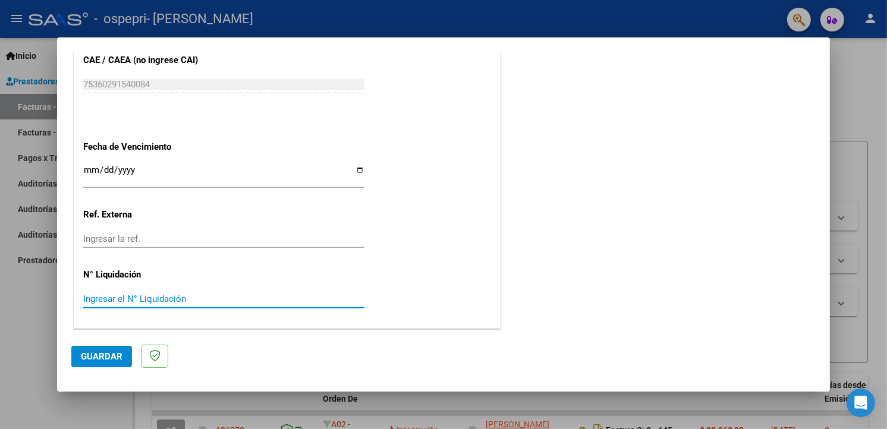
click at [130, 297] on input "Ingresar el N° Liquidación" at bounding box center [223, 299] width 281 height 11
type input "272635"
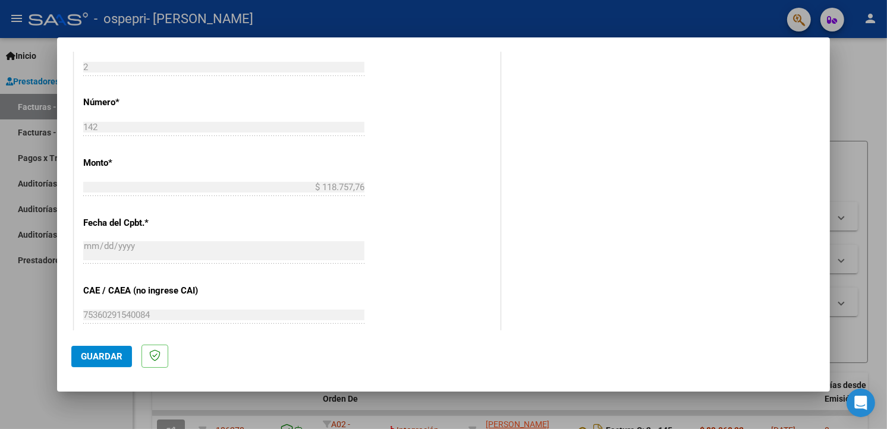
scroll to position [530, 0]
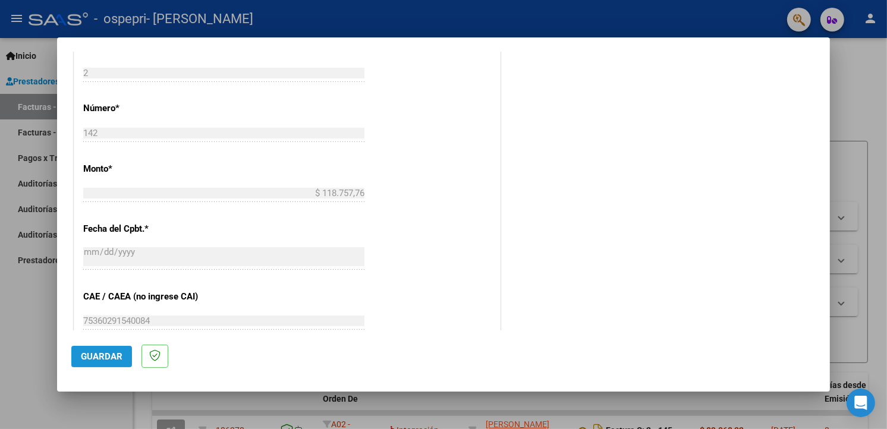
click at [87, 363] on button "Guardar" at bounding box center [101, 356] width 61 height 21
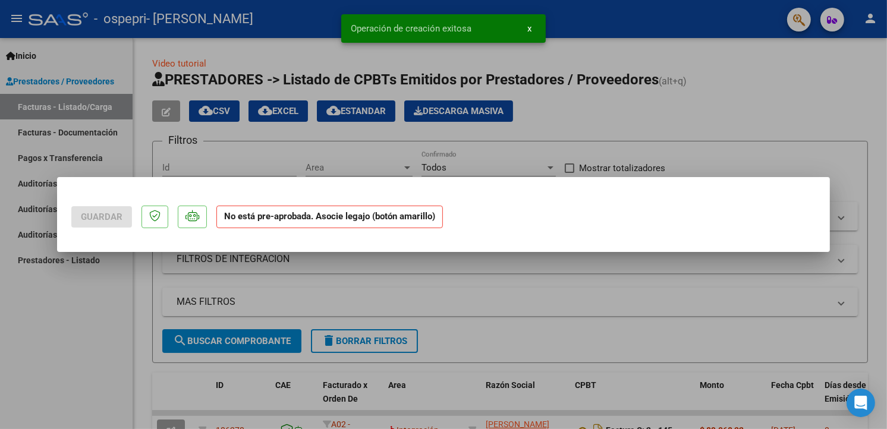
scroll to position [0, 0]
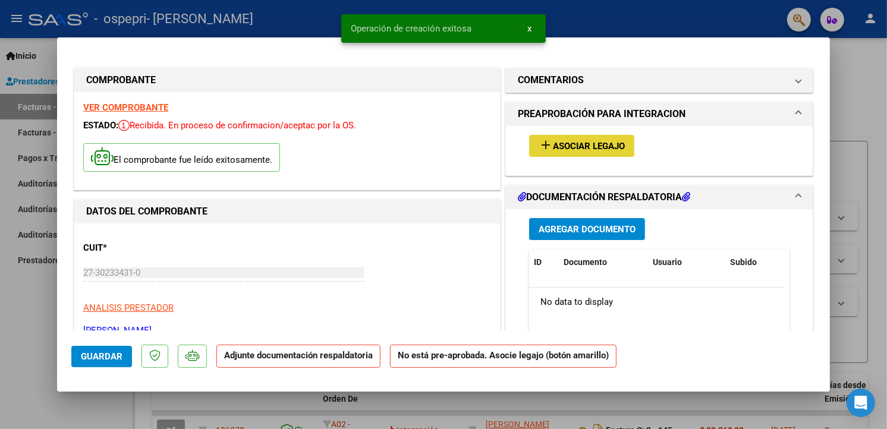
click at [605, 141] on span "Asociar Legajo" at bounding box center [589, 146] width 72 height 11
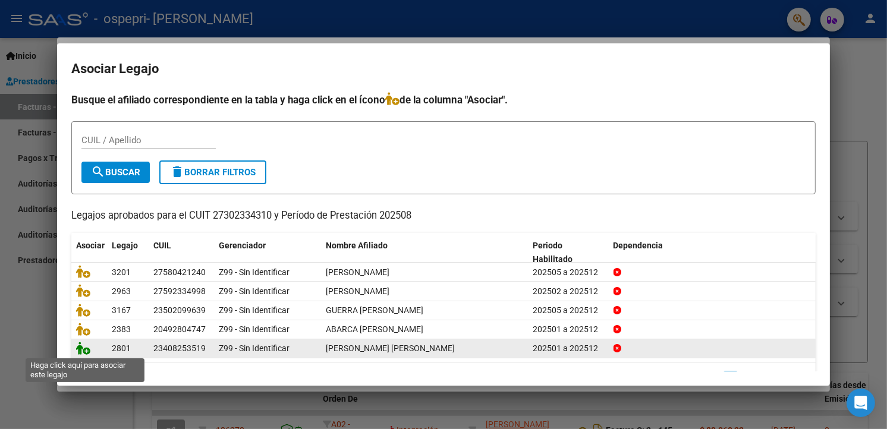
click at [87, 351] on icon at bounding box center [83, 348] width 14 height 13
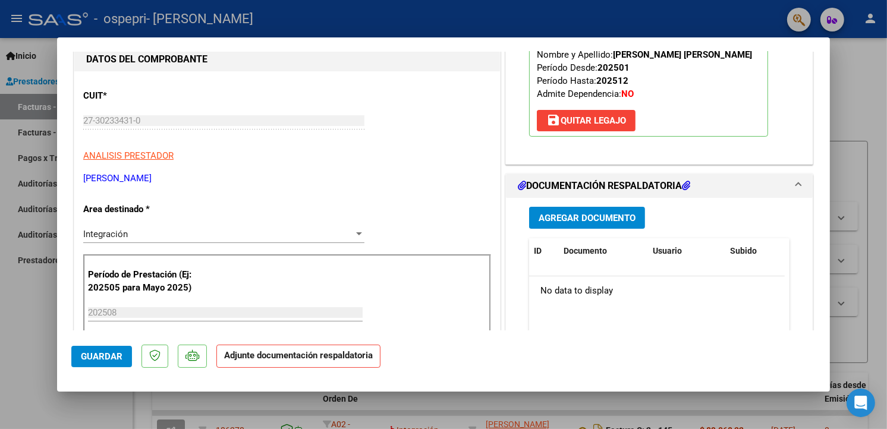
scroll to position [130, 0]
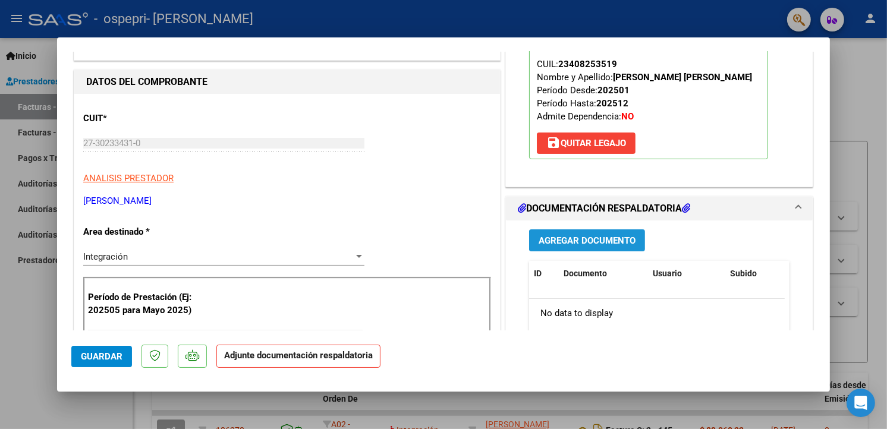
click at [603, 232] on button "Agregar Documento" at bounding box center [587, 240] width 116 height 22
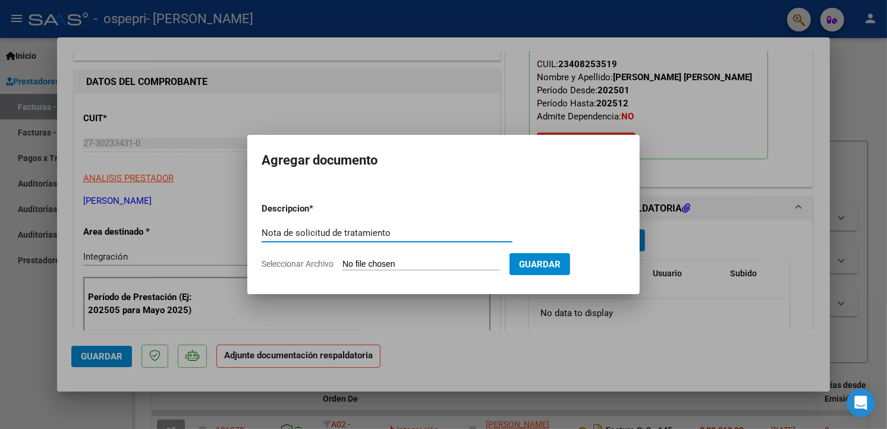
type input "Nota de solicitud de tratamiento"
click at [365, 263] on input "Seleccionar Archivo" at bounding box center [421, 264] width 158 height 11
type input "C:\fakepath\nota osp [PERSON_NAME].pdf"
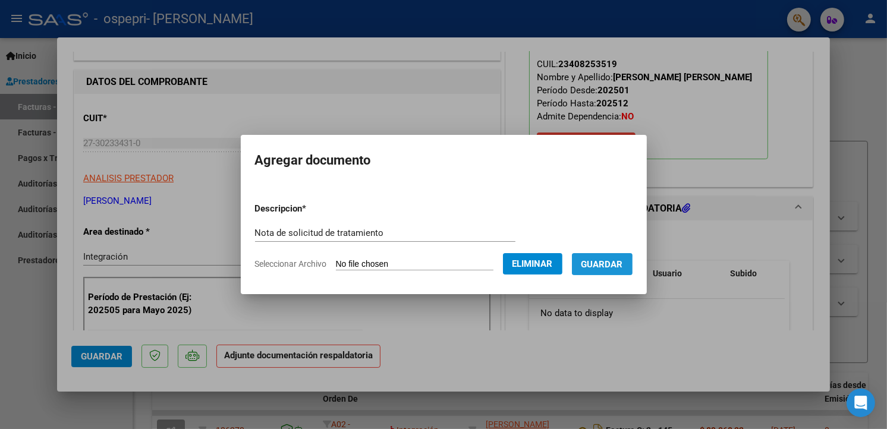
click at [587, 265] on span "Guardar" at bounding box center [602, 264] width 42 height 11
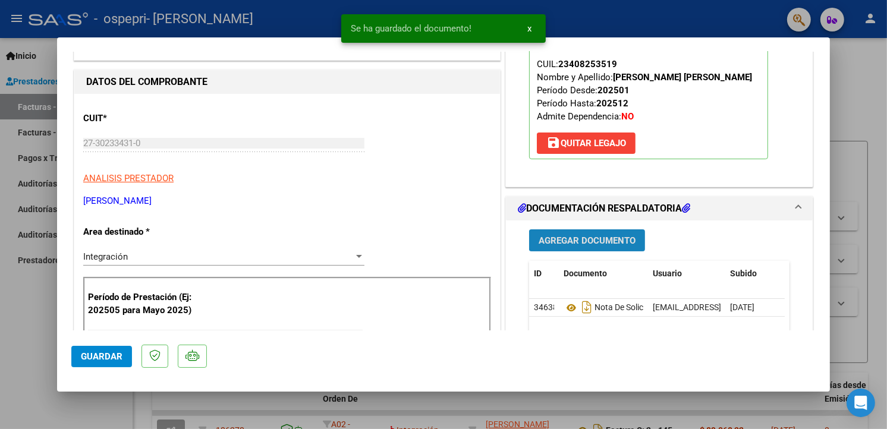
click at [592, 241] on span "Agregar Documento" at bounding box center [587, 240] width 97 height 11
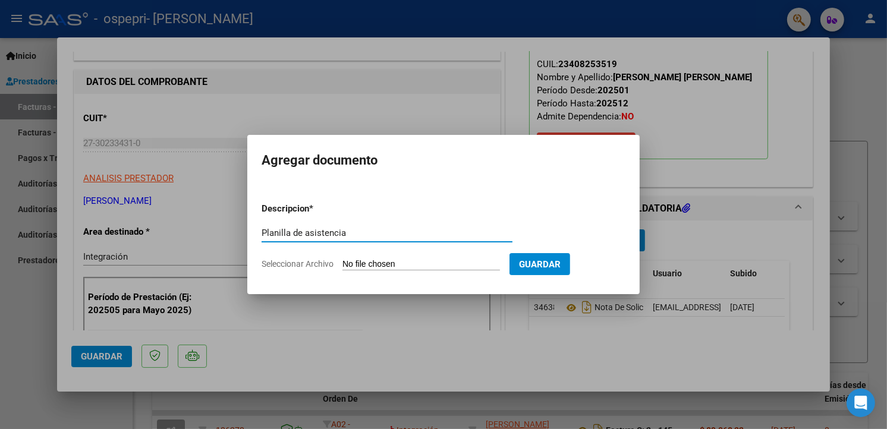
type input "Planilla de asistencia"
click at [415, 265] on input "Seleccionar Archivo" at bounding box center [421, 264] width 158 height 11
type input "C:\fakepath\PDF Scanner [DATE] 9.35.47.pdf"
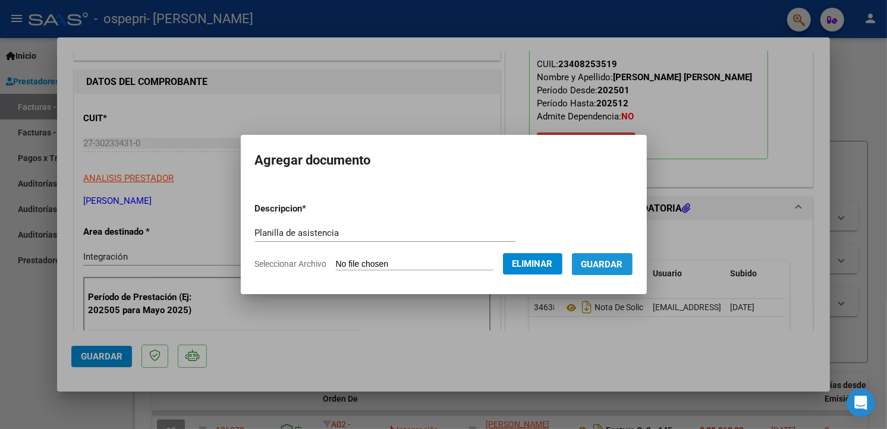
click at [602, 262] on span "Guardar" at bounding box center [602, 264] width 42 height 11
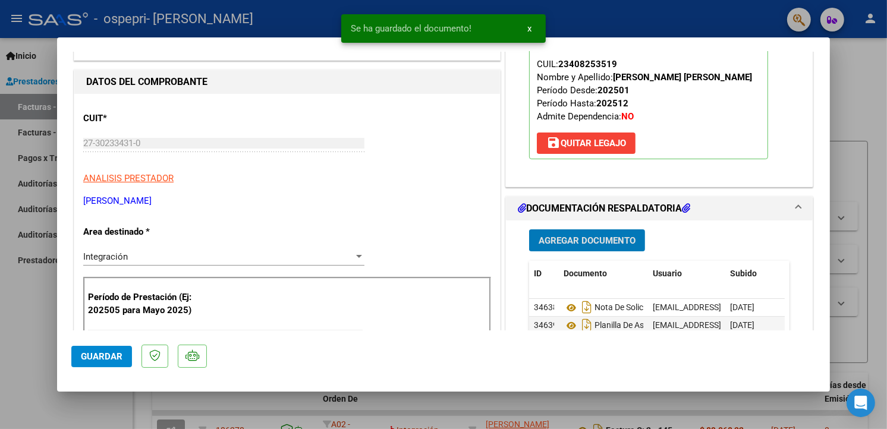
click at [87, 359] on span "Guardar" at bounding box center [102, 356] width 42 height 11
click at [645, 8] on div at bounding box center [443, 214] width 887 height 429
type input "$ 0,00"
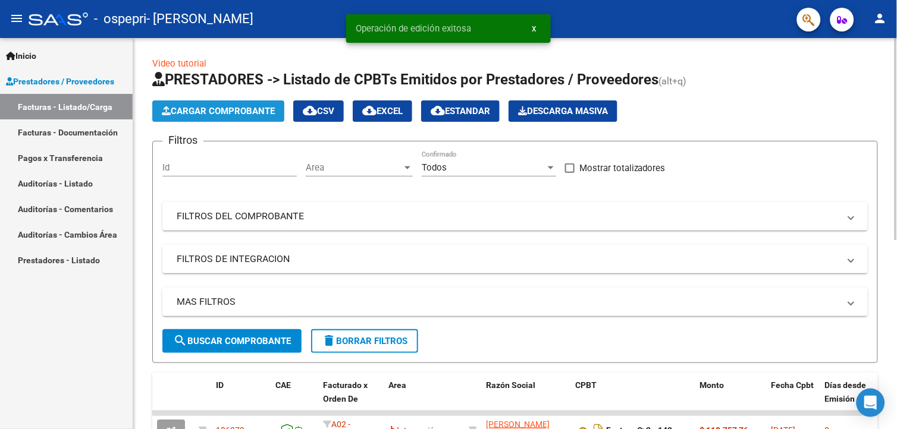
click at [238, 102] on button "Cargar Comprobante" at bounding box center [218, 110] width 132 height 21
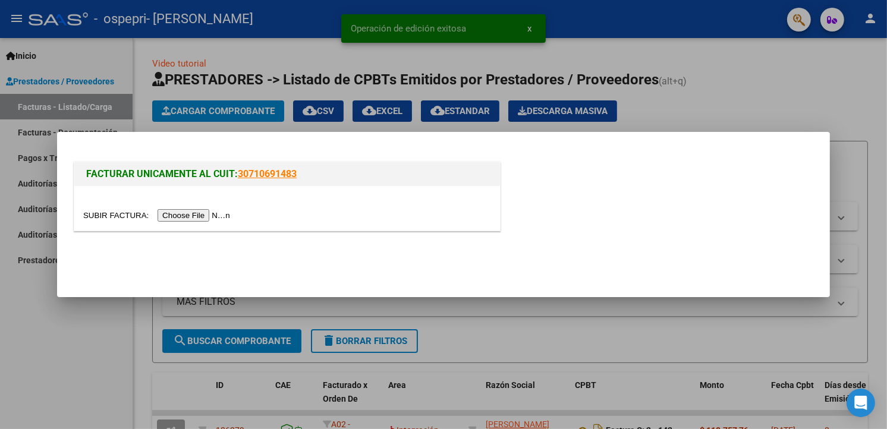
click at [191, 212] on input "file" at bounding box center [158, 215] width 150 height 12
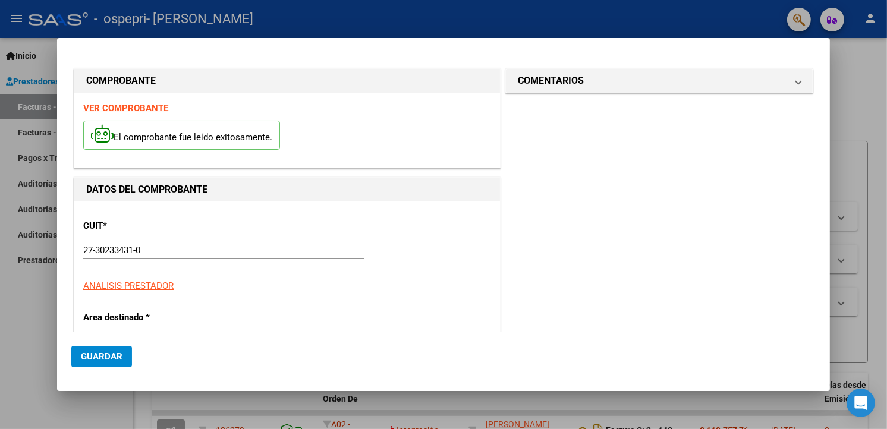
scroll to position [275, 0]
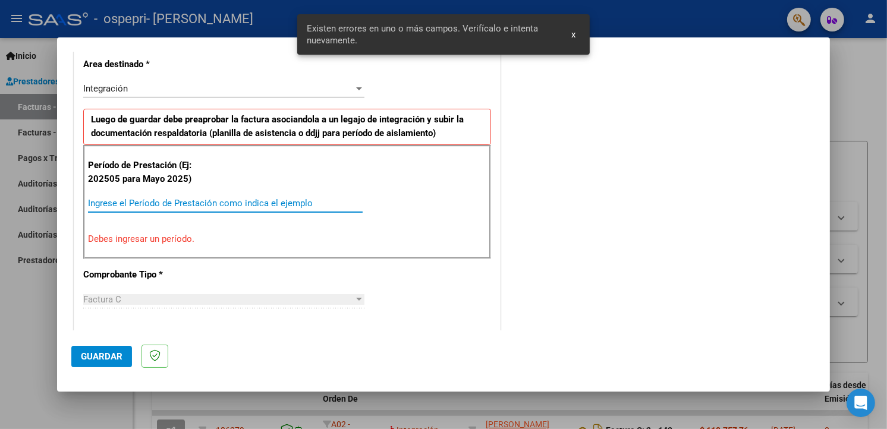
click at [166, 203] on input "Ingrese el Período de Prestación como indica el ejemplo" at bounding box center [225, 203] width 275 height 11
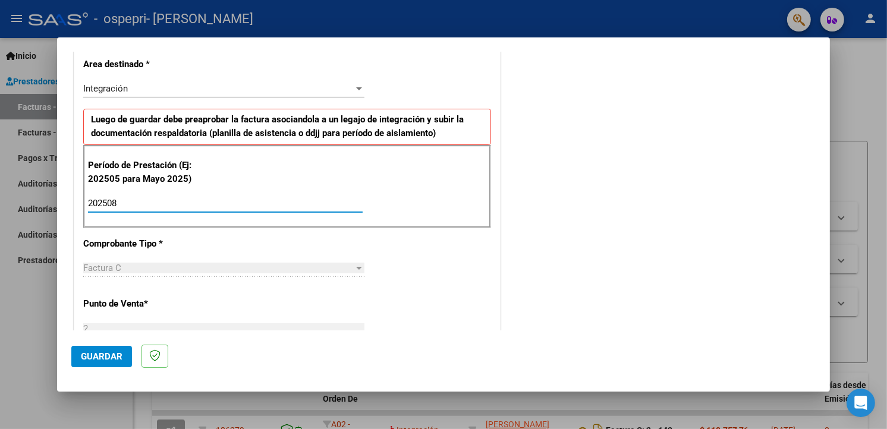
type input "202508"
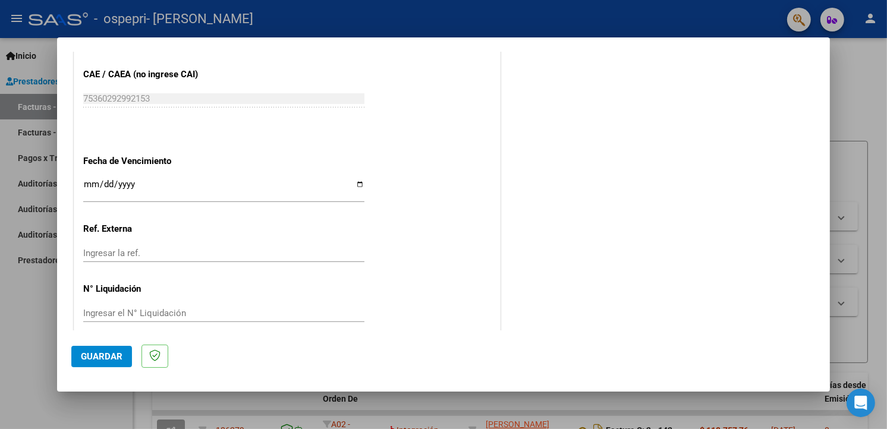
scroll to position [767, 0]
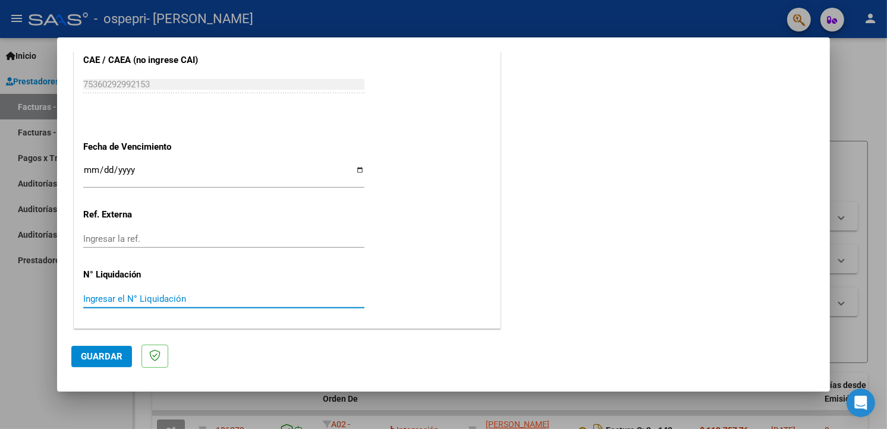
click at [110, 300] on input "Ingresar el N° Liquidación" at bounding box center [223, 299] width 281 height 11
type input "272637"
click at [114, 351] on span "Guardar" at bounding box center [102, 356] width 42 height 11
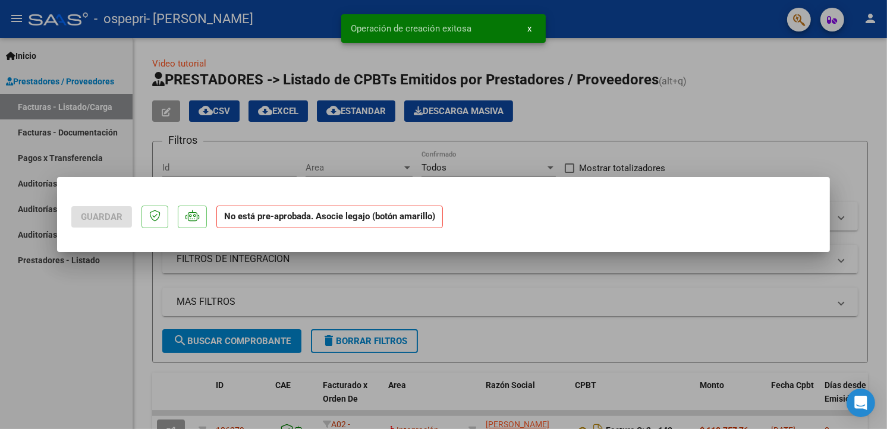
scroll to position [0, 0]
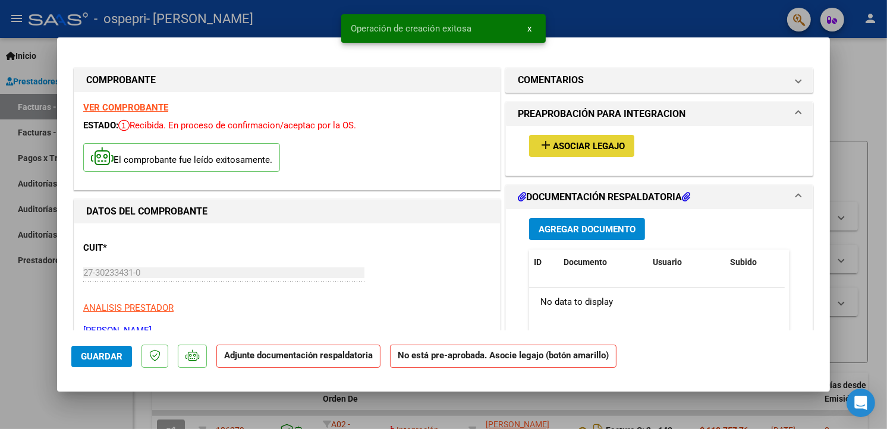
click at [592, 149] on span "Asociar Legajo" at bounding box center [589, 146] width 72 height 11
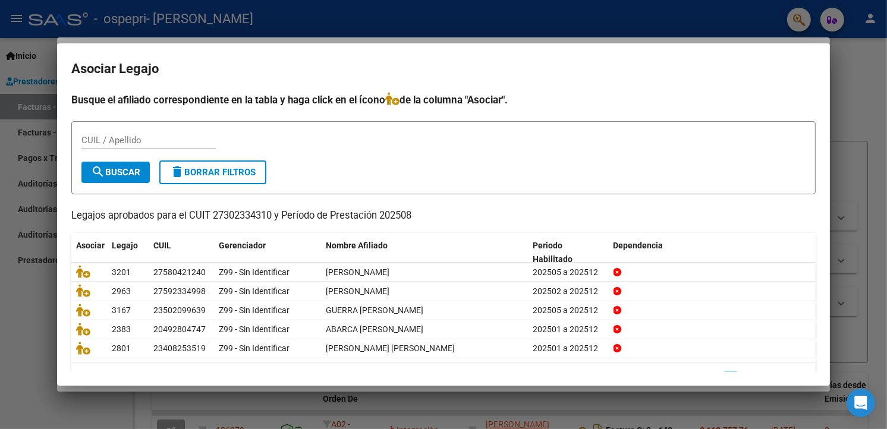
scroll to position [30, 0]
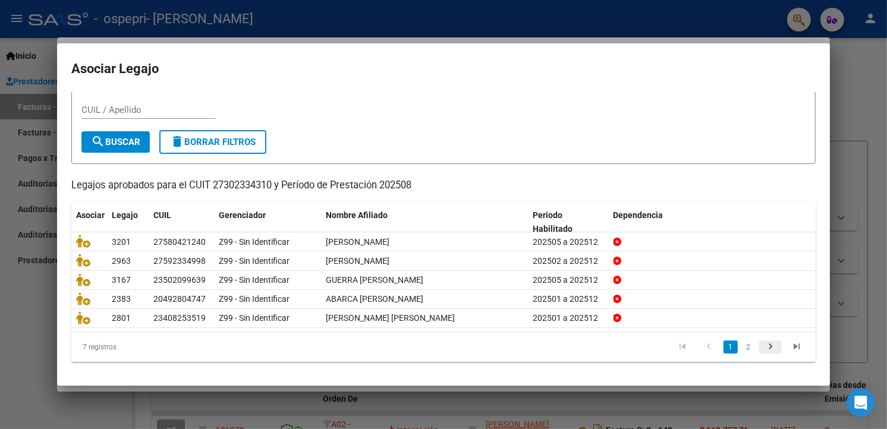
click at [763, 343] on icon "go to next page" at bounding box center [770, 348] width 15 height 14
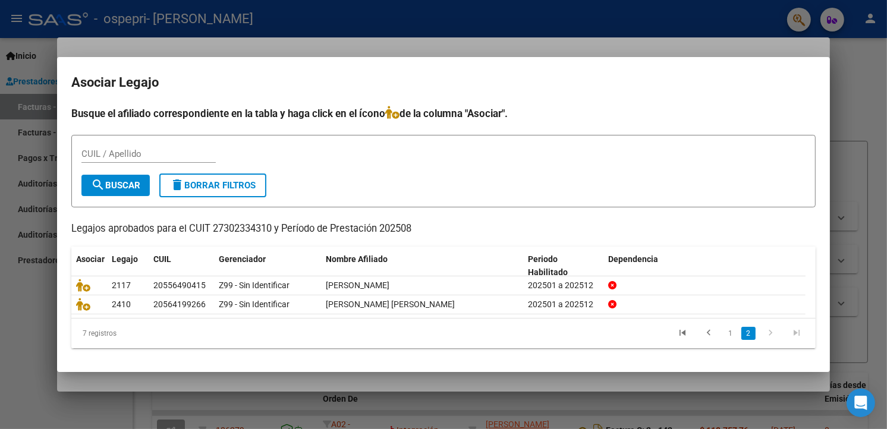
scroll to position [0, 0]
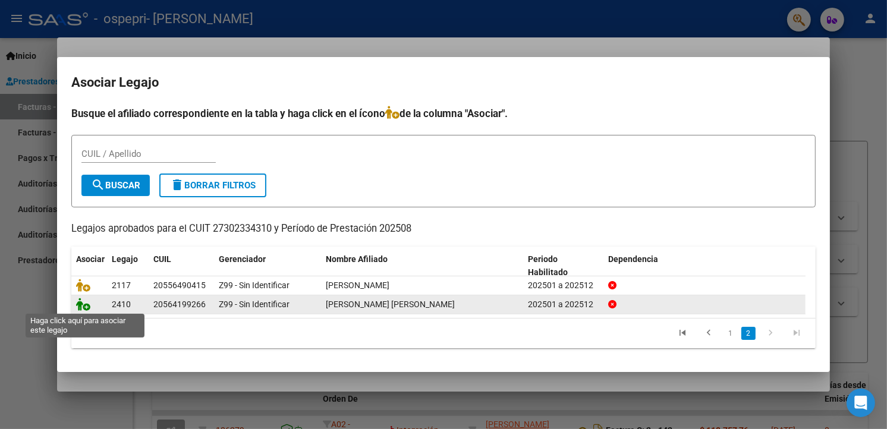
click at [84, 305] on icon at bounding box center [83, 304] width 14 height 13
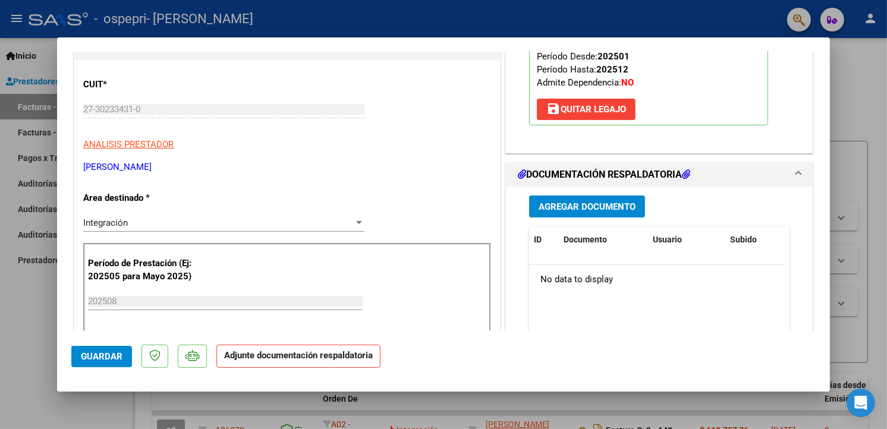
scroll to position [206, 0]
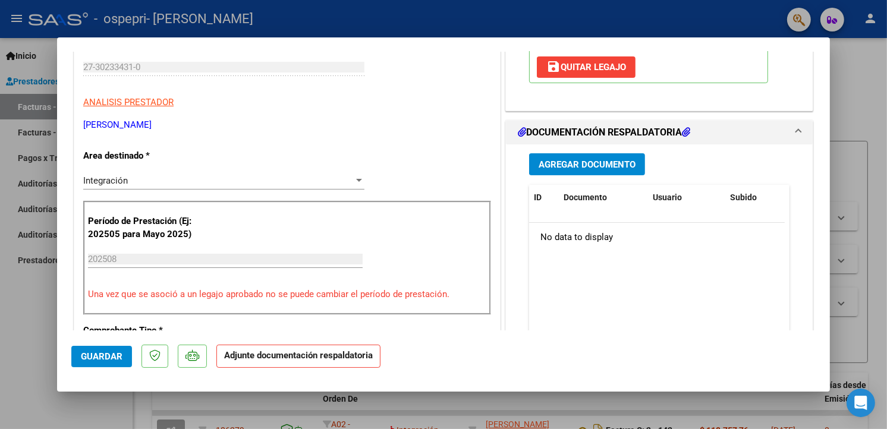
click at [578, 164] on span "Agregar Documento" at bounding box center [587, 164] width 97 height 11
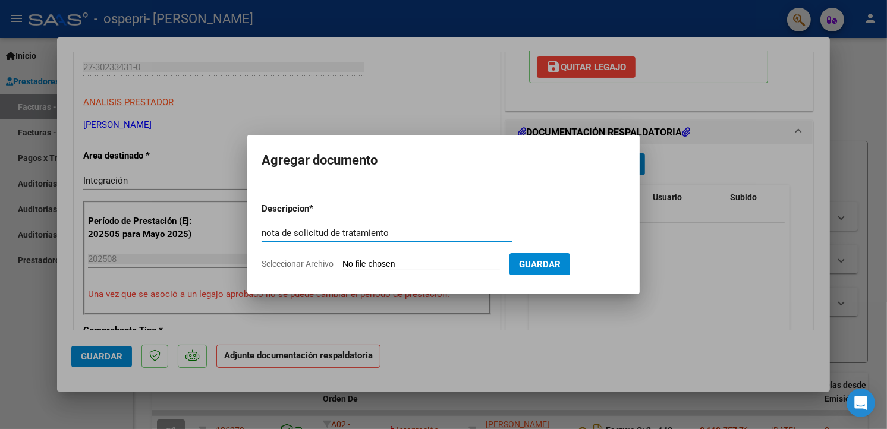
type input "nota de solicitud de tratamiento"
click at [371, 265] on input "Seleccionar Archivo" at bounding box center [421, 264] width 158 height 11
type input "C:\fakepath\nota osp Baudi.pdf"
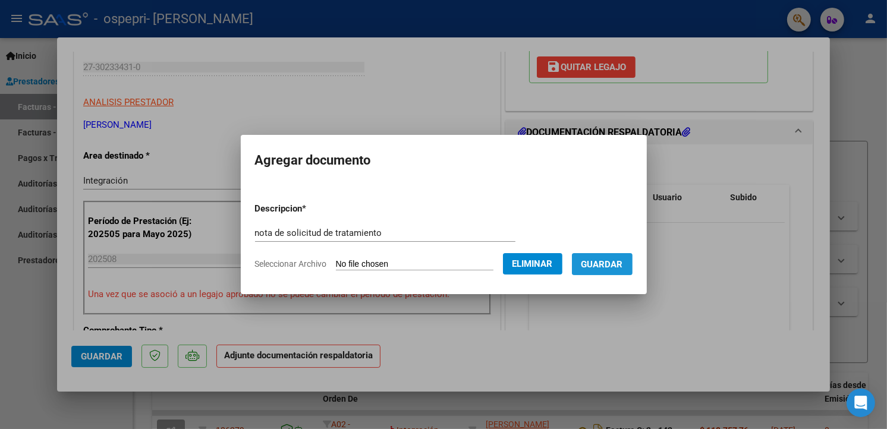
click at [599, 257] on button "Guardar" at bounding box center [602, 264] width 61 height 22
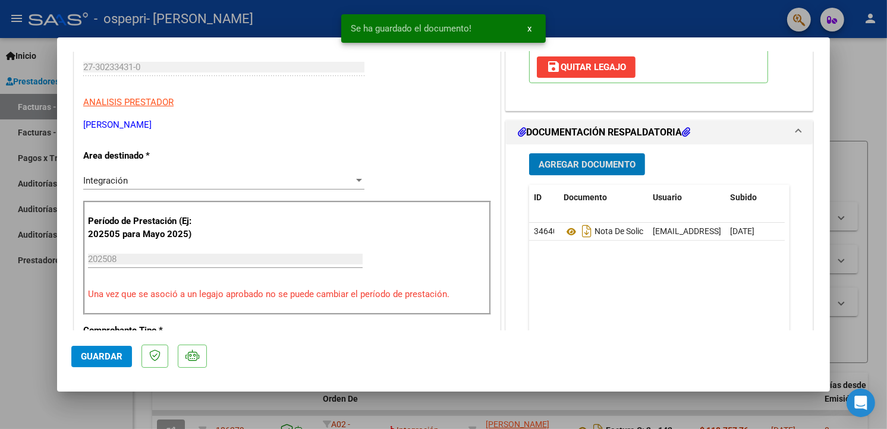
click at [581, 168] on span "Agregar Documento" at bounding box center [587, 164] width 97 height 11
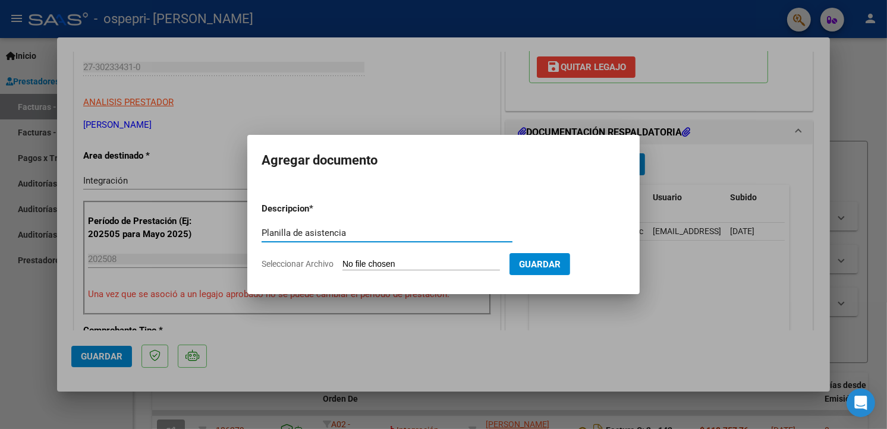
type input "Planilla de asistencia"
click at [420, 263] on input "Seleccionar Archivo" at bounding box center [421, 264] width 158 height 11
type input "C:\fakepath\PDF Scanner [DATE] 9.34.18.pdf"
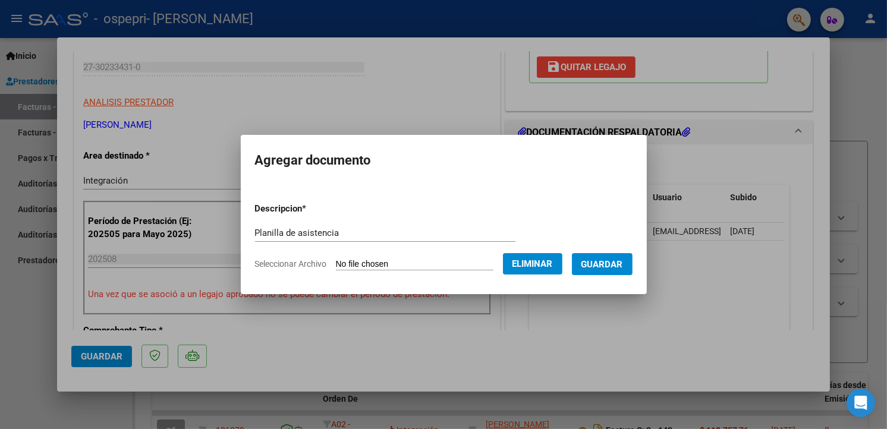
click at [597, 257] on button "Guardar" at bounding box center [602, 264] width 61 height 22
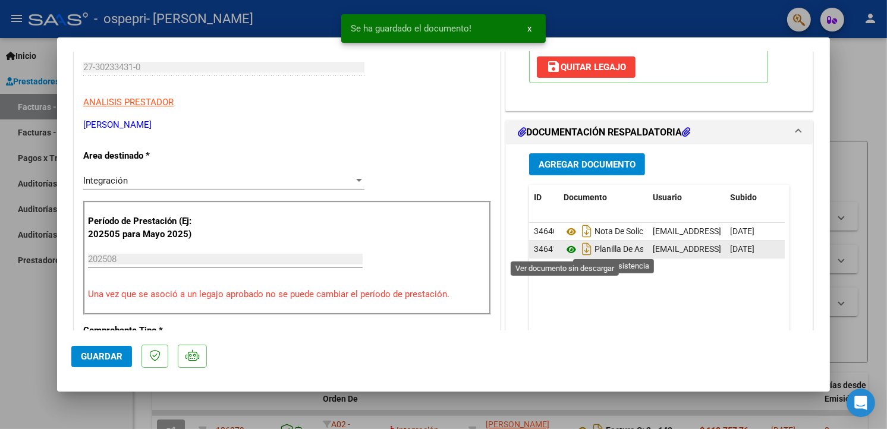
click at [565, 249] on icon at bounding box center [571, 250] width 15 height 14
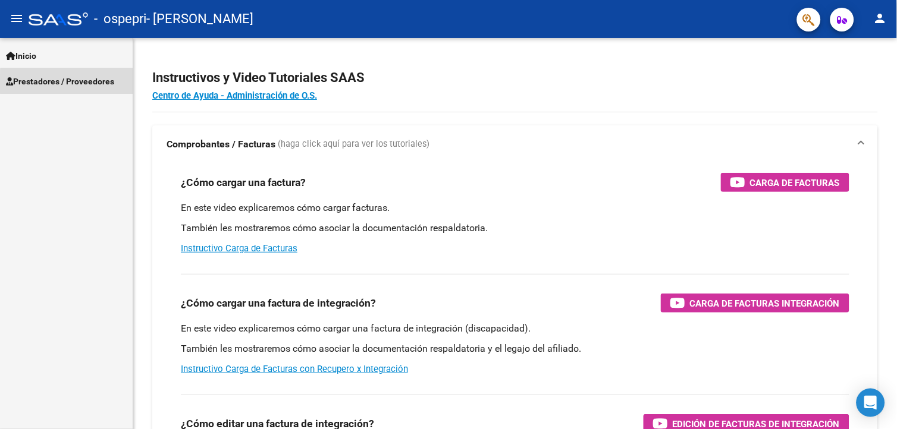
click at [92, 83] on span "Prestadores / Proveedores" at bounding box center [60, 81] width 108 height 13
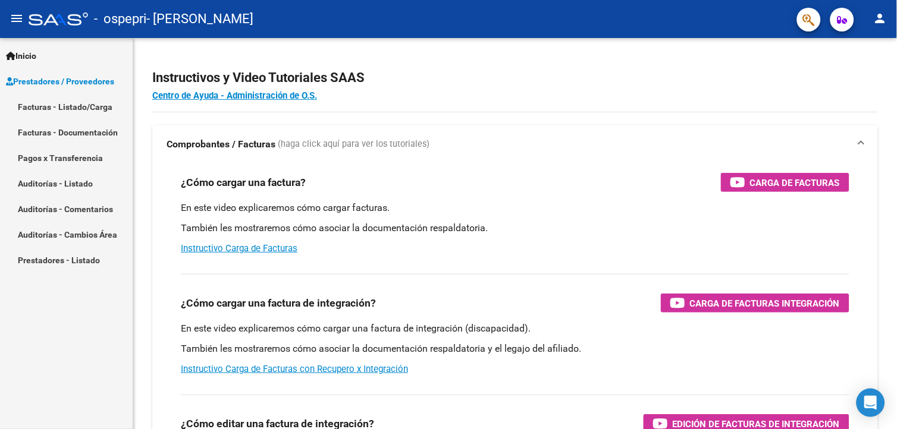
click at [89, 105] on link "Facturas - Listado/Carga" at bounding box center [66, 107] width 133 height 26
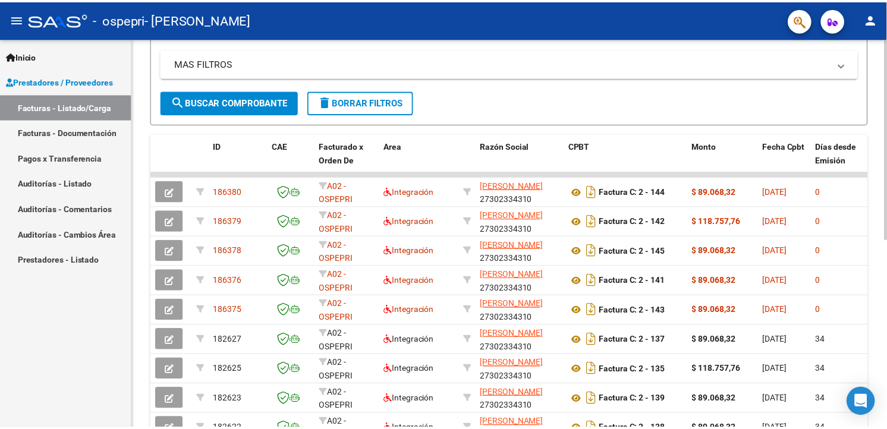
scroll to position [236, 0]
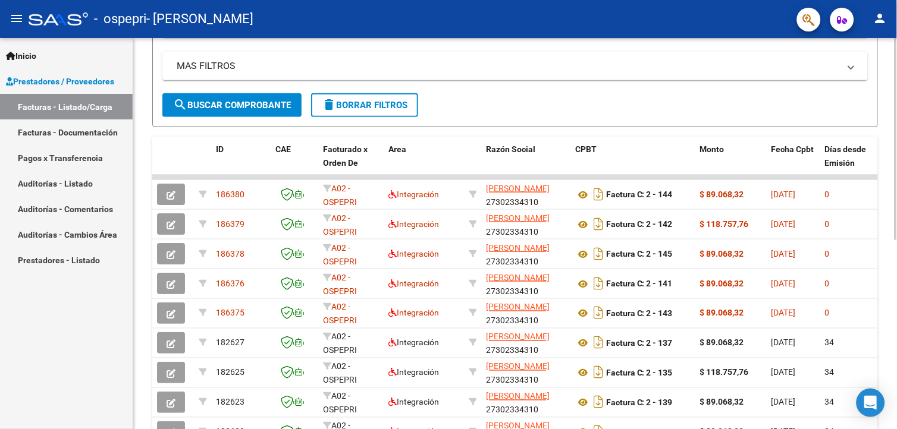
click at [894, 187] on div at bounding box center [895, 265] width 3 height 202
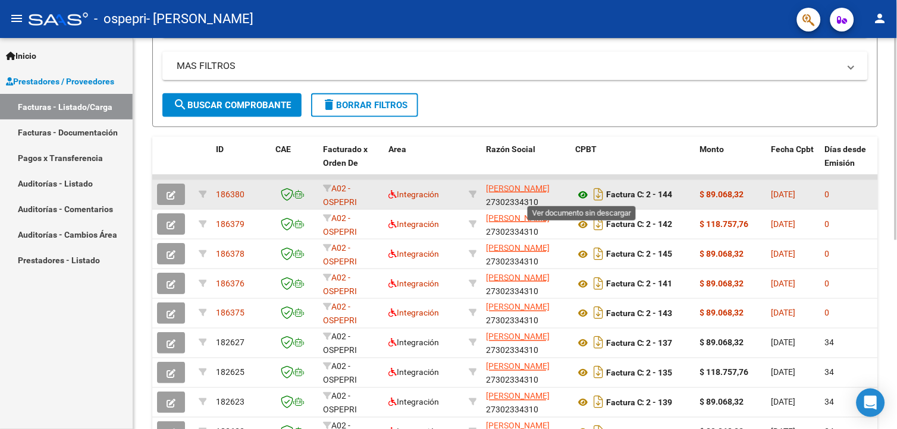
click at [584, 197] on icon at bounding box center [582, 195] width 15 height 14
click at [169, 194] on icon "button" at bounding box center [170, 195] width 9 height 9
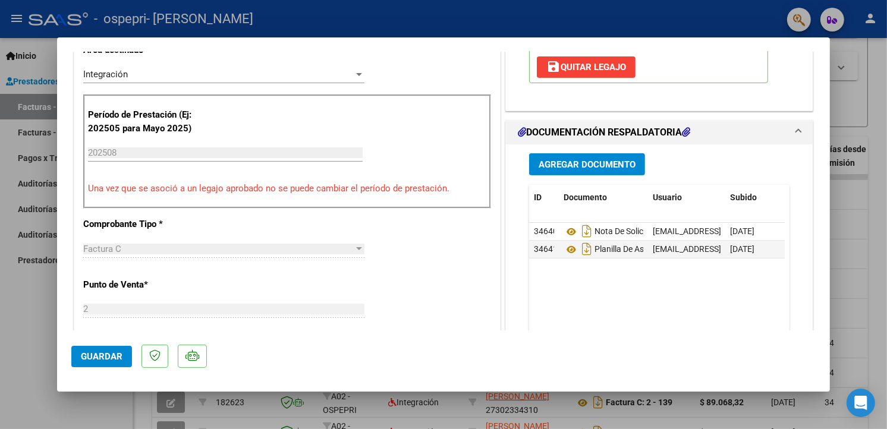
scroll to position [273, 0]
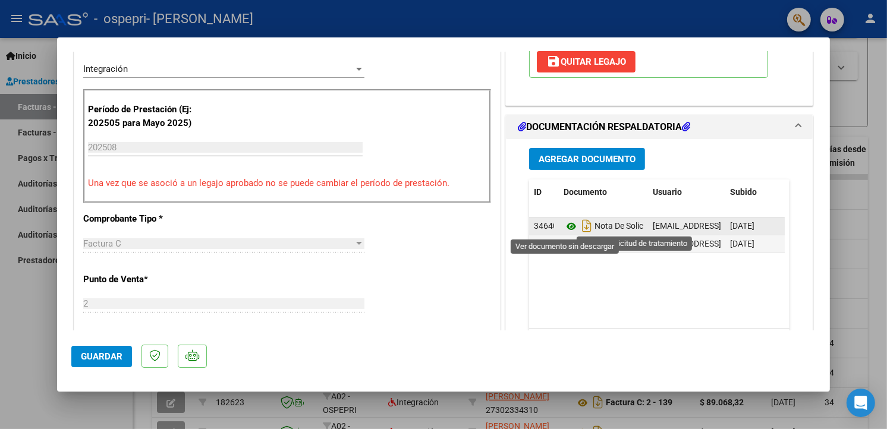
click at [565, 228] on icon at bounding box center [571, 226] width 15 height 14
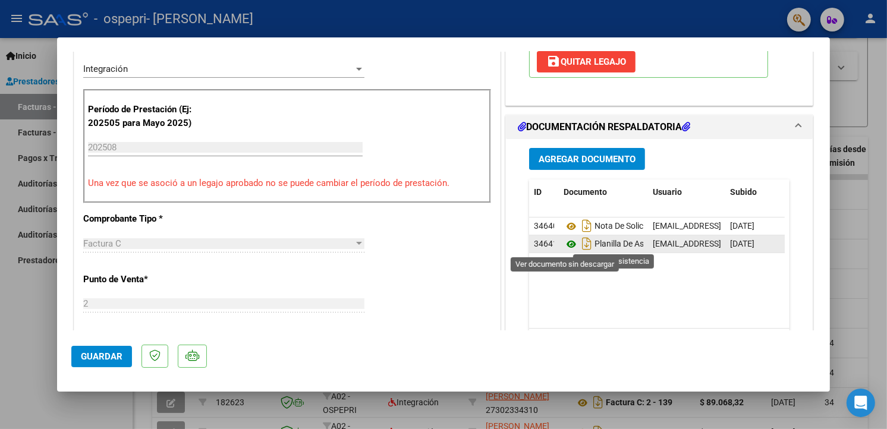
click at [568, 245] on icon at bounding box center [571, 244] width 15 height 14
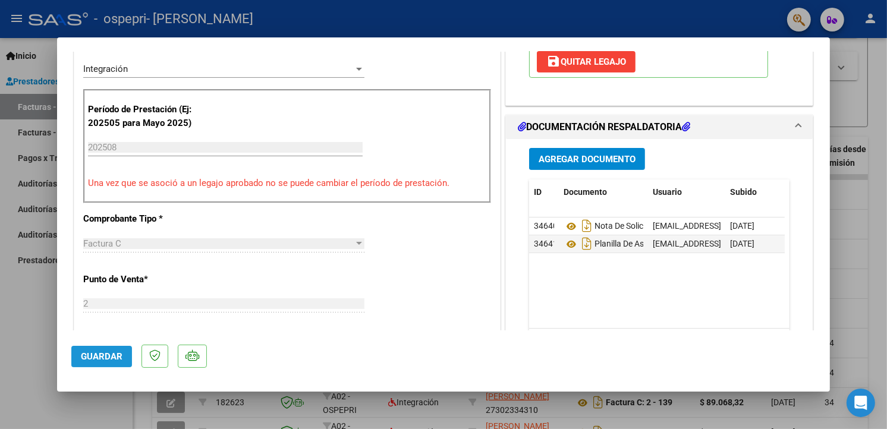
click at [92, 361] on button "Guardar" at bounding box center [101, 356] width 61 height 21
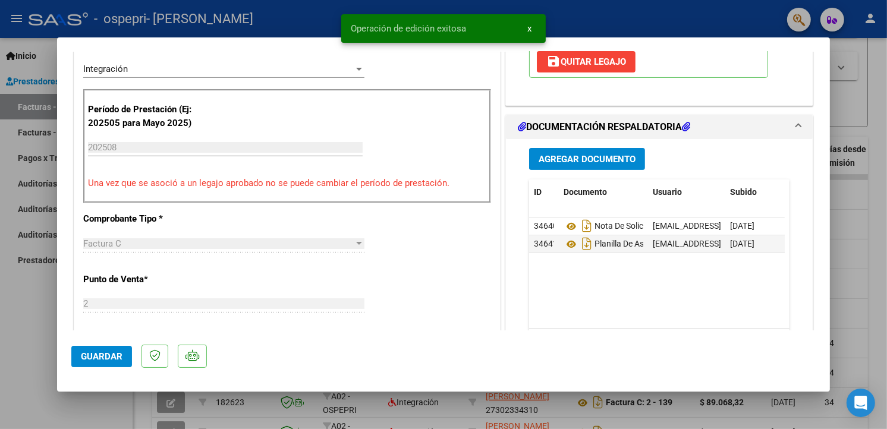
click at [595, 12] on div at bounding box center [443, 214] width 887 height 429
type input "$ 0,00"
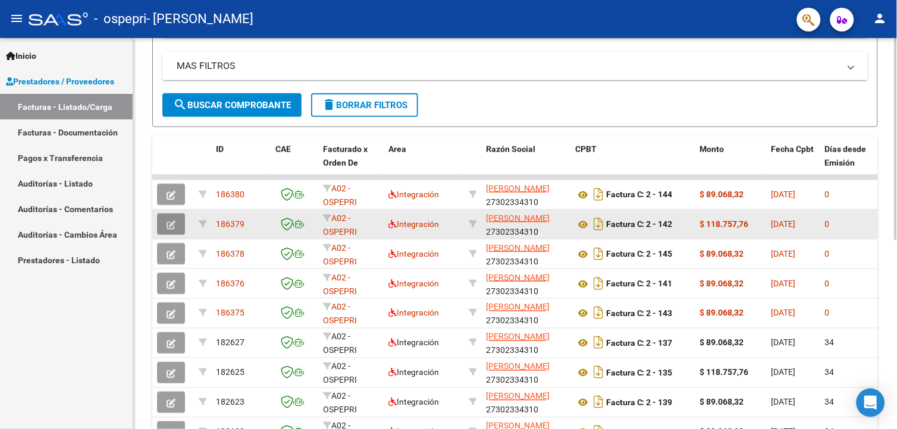
click at [176, 225] on button "button" at bounding box center [171, 223] width 28 height 21
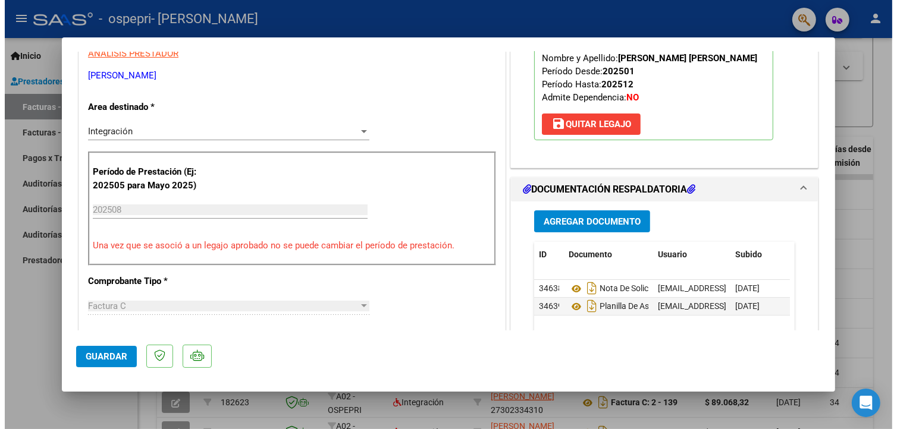
scroll to position [214, 0]
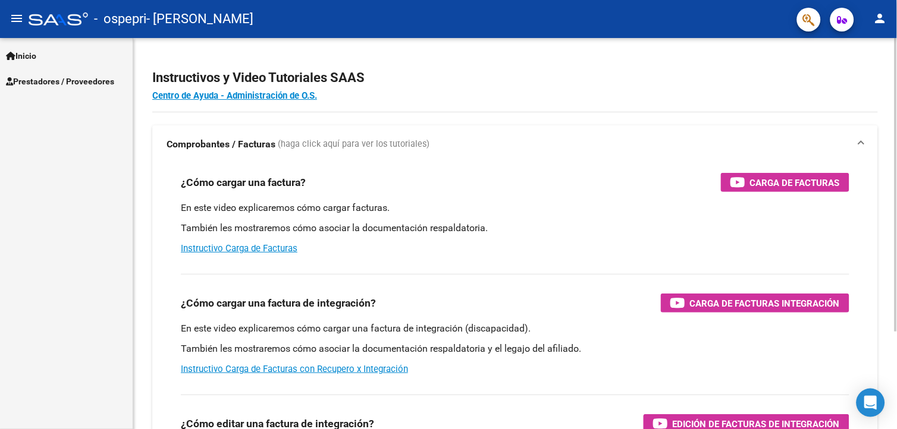
click at [896, 37] on html "menu - ospepri - VELASCO LAURA GABRIELA person Inicio Instructivos Contacto OS …" at bounding box center [448, 214] width 897 height 429
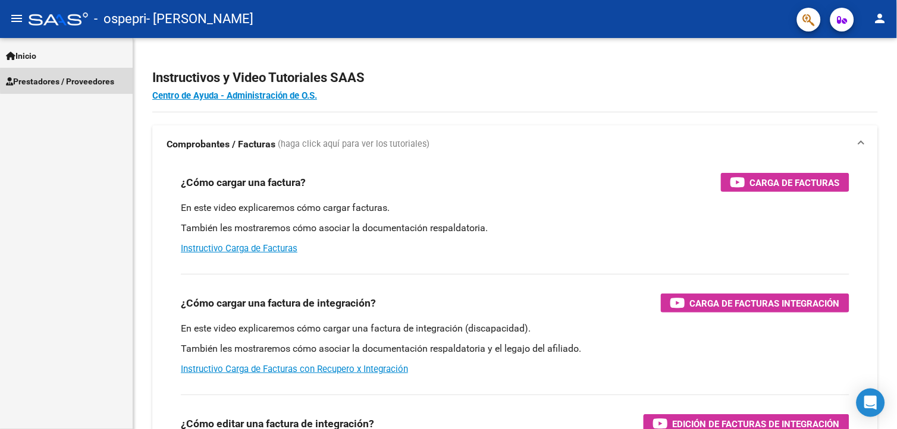
click at [83, 79] on span "Prestadores / Proveedores" at bounding box center [60, 81] width 108 height 13
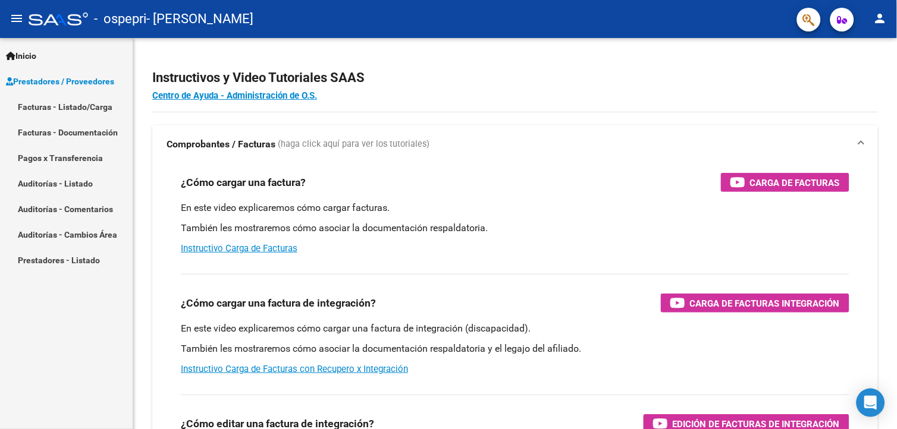
click at [50, 280] on div "Inicio Instructivos Contacto OS Prestadores / Proveedores Facturas - Listado/Ca…" at bounding box center [66, 233] width 133 height 391
click at [640, 10] on div "- ospepri - VELASCO LAURA GABRIELA" at bounding box center [408, 19] width 759 height 26
